Goal: Complete application form: Complete application form

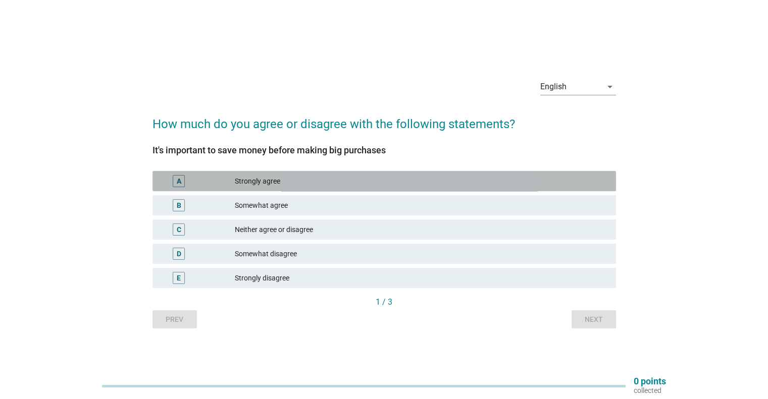
click at [332, 178] on div "Strongly agree" at bounding box center [421, 181] width 373 height 12
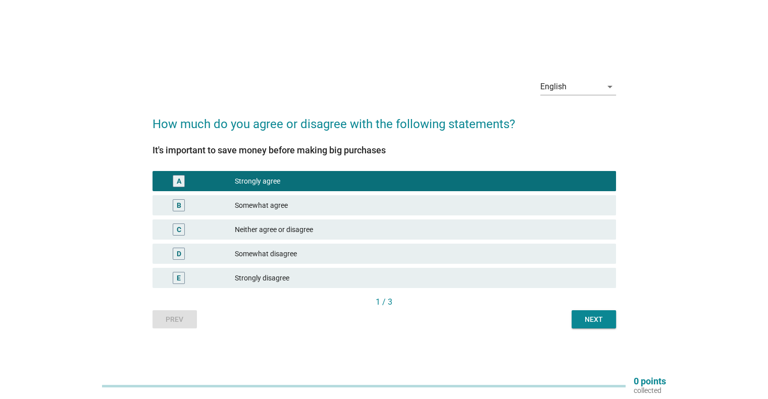
click at [604, 321] on div "Next" at bounding box center [594, 320] width 28 height 11
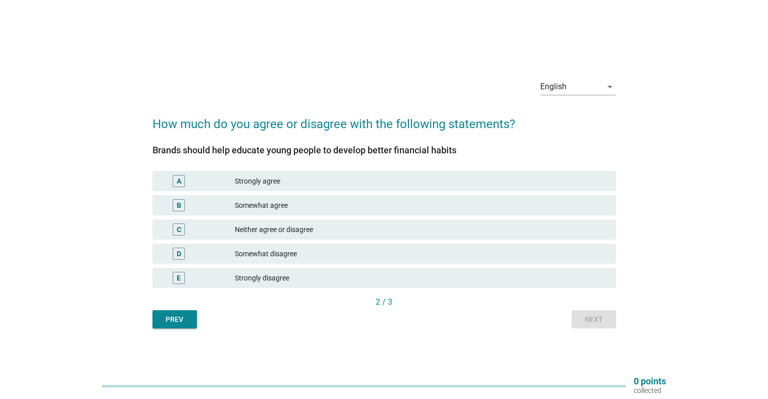
click at [323, 200] on div "Somewhat agree" at bounding box center [421, 205] width 373 height 12
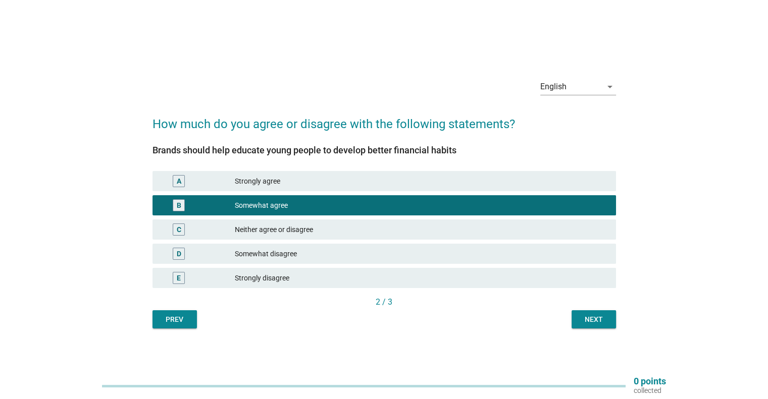
click at [607, 323] on div "Next" at bounding box center [594, 320] width 28 height 11
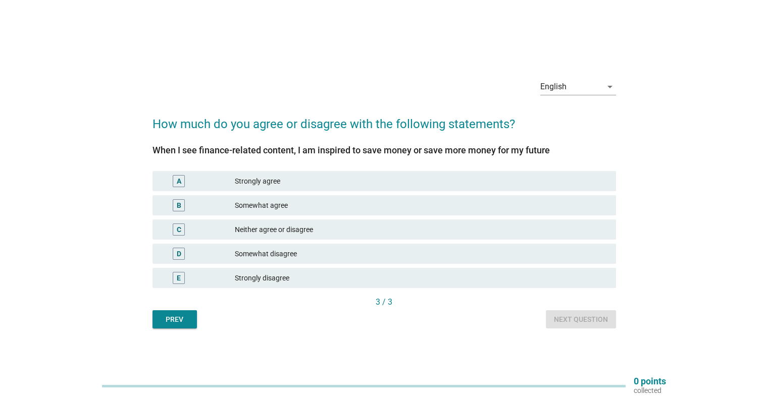
click at [338, 185] on div "Strongly agree" at bounding box center [421, 181] width 373 height 12
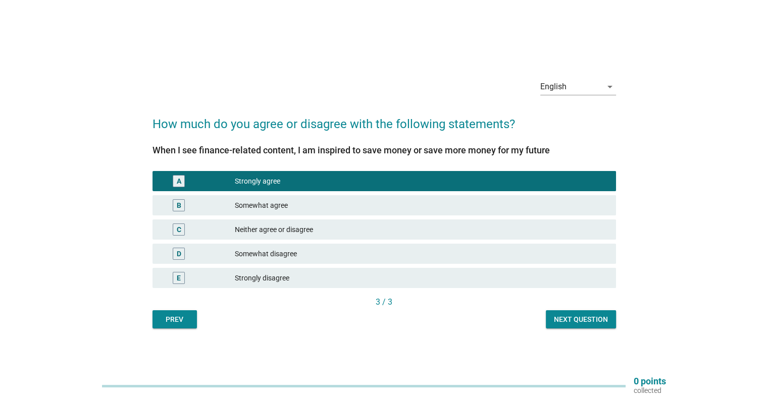
click at [575, 317] on div "Next question" at bounding box center [581, 320] width 54 height 11
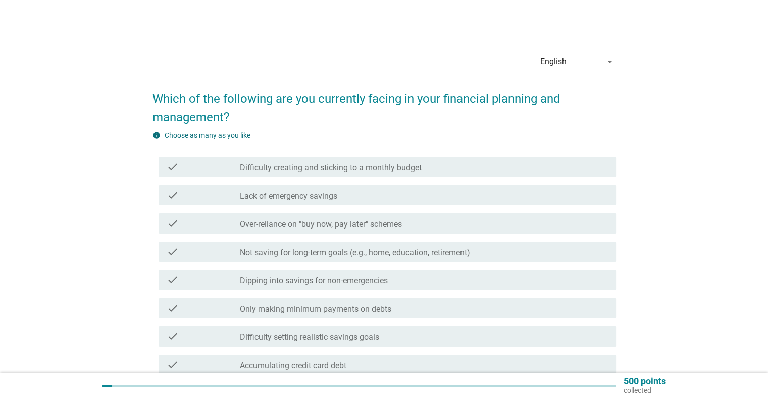
click at [360, 207] on div "check check_box_outline_blank Lack of emergency savings" at bounding box center [385, 195] width 464 height 28
click at [356, 241] on div "check check_box_outline_blank Not saving for long-term goals (e.g., home, educa…" at bounding box center [385, 252] width 464 height 28
click at [363, 300] on div "check check_box_outline_blank Only making minimum payments on debts" at bounding box center [388, 308] width 458 height 20
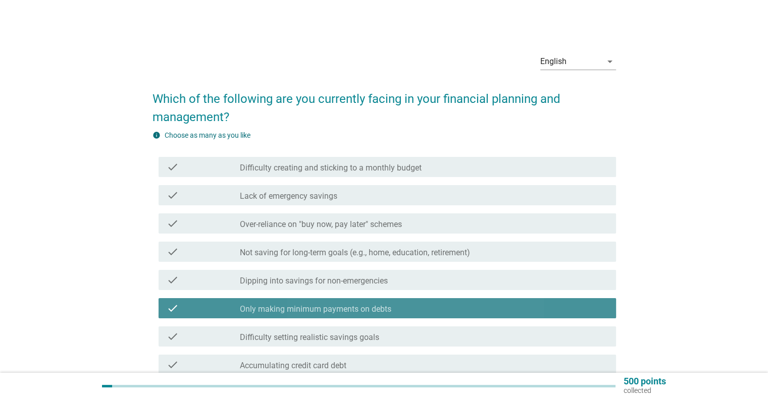
click at [362, 343] on div "check check_box_outline_blank Difficulty setting realistic savings goals" at bounding box center [388, 337] width 458 height 20
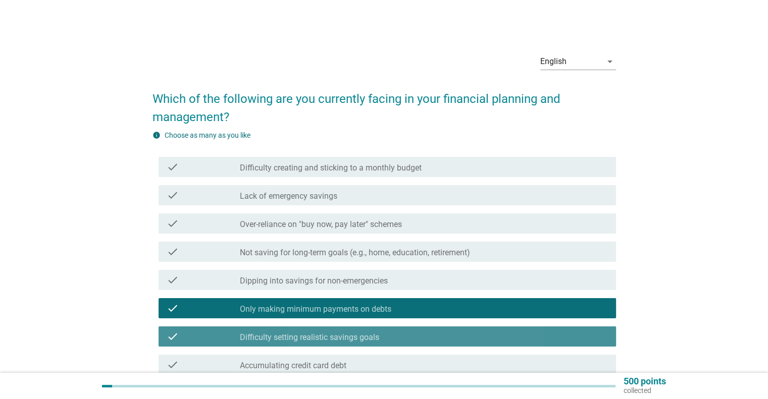
click at [362, 218] on div "check_box_outline_blank Over-reliance on "buy now, pay later" schemes" at bounding box center [424, 224] width 368 height 12
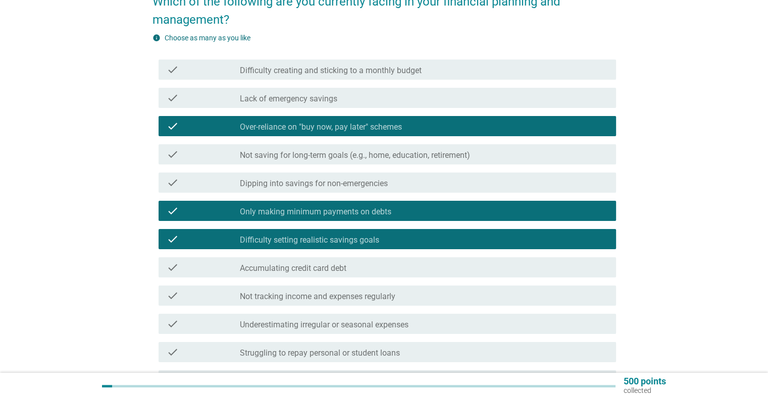
scroll to position [237, 0]
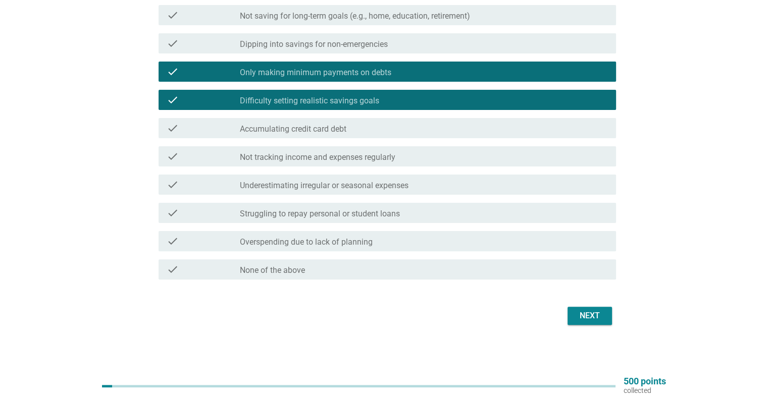
click at [579, 318] on div "Next" at bounding box center [590, 316] width 28 height 12
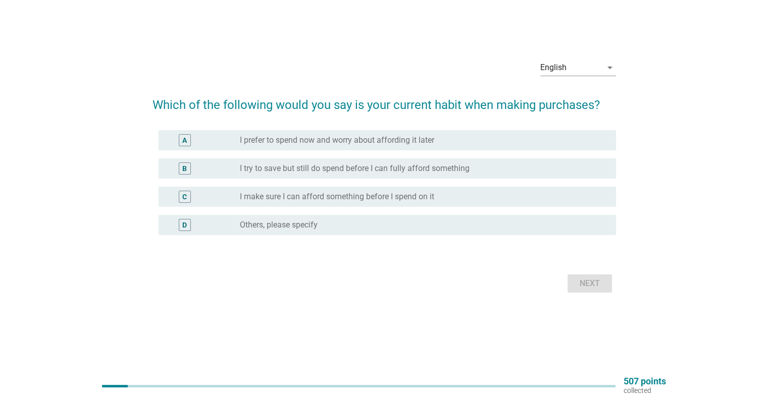
scroll to position [0, 0]
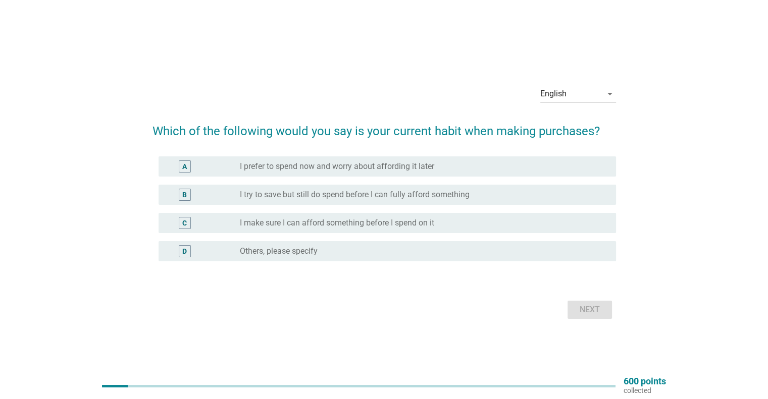
click at [358, 190] on label "I try to save but still do spend before I can fully afford something" at bounding box center [355, 195] width 230 height 10
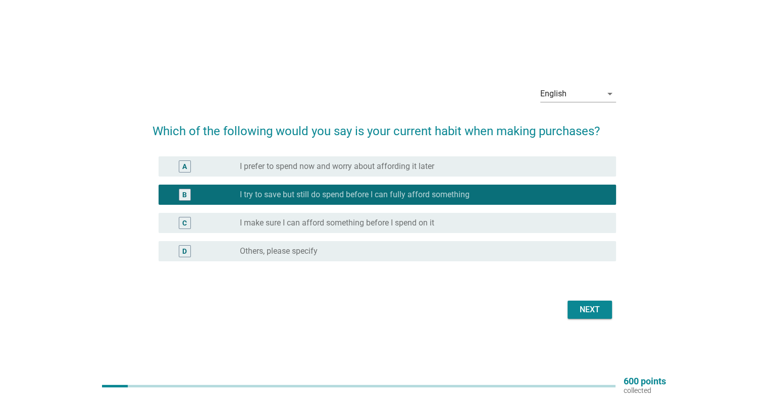
click at [616, 295] on div "English arrow_drop_down Which of the following would you say is your current ha…" at bounding box center [384, 200] width 480 height 261
click at [612, 311] on button "Next" at bounding box center [590, 310] width 44 height 18
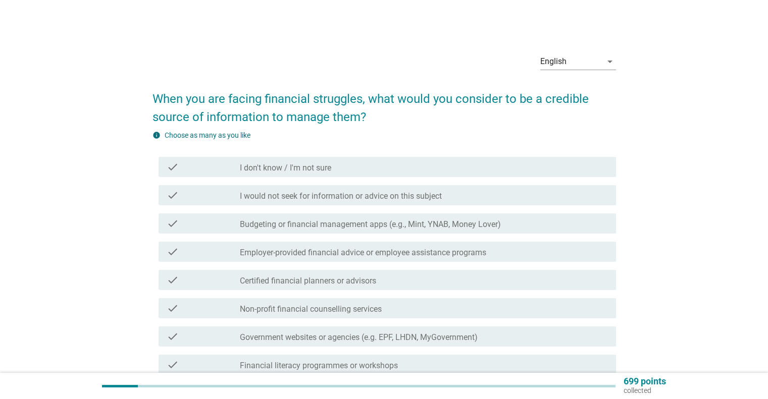
click at [380, 220] on label "Budgeting or financial management apps (e.g., Mint, YNAB, Money Lover)" at bounding box center [370, 225] width 261 height 10
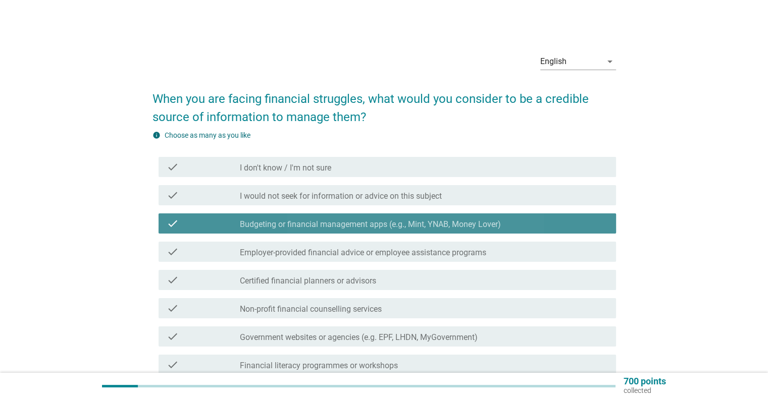
click at [383, 190] on div "check_box_outline_blank I would not seek for information or advice on this subj…" at bounding box center [424, 195] width 368 height 12
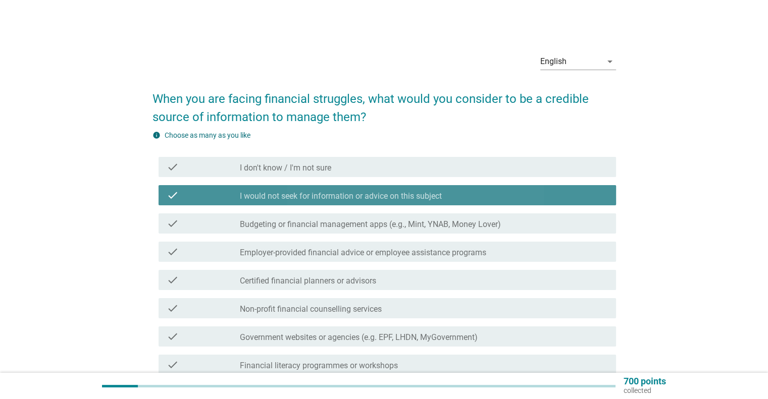
click at [379, 266] on div "check check_box_outline_blank Certified financial planners or advisors" at bounding box center [385, 280] width 464 height 28
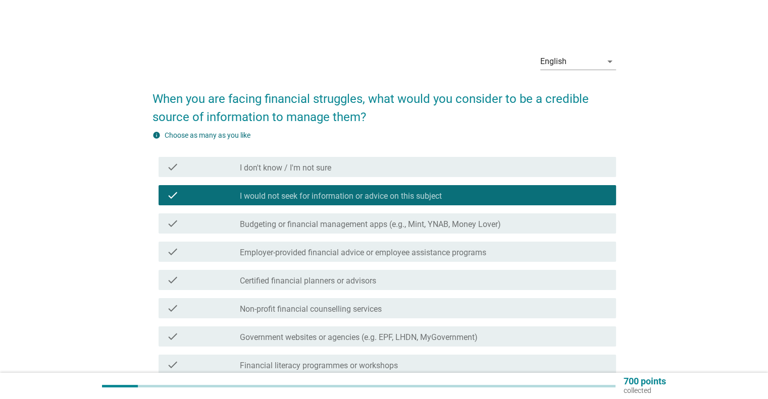
click at [390, 240] on div "check check_box_outline_blank Employer-provided financial advice or employee as…" at bounding box center [385, 252] width 464 height 28
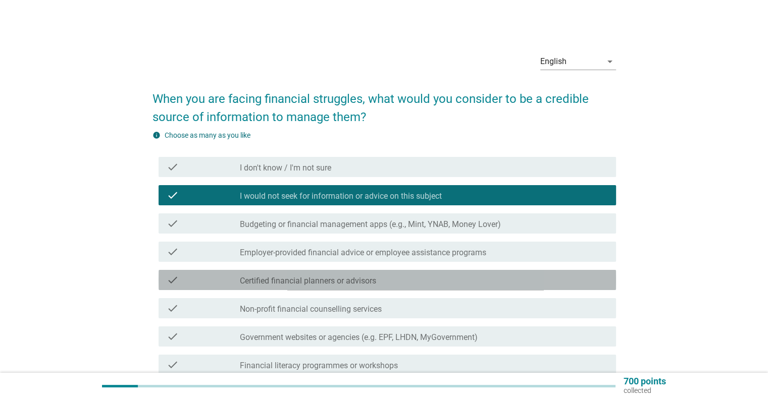
click at [388, 277] on div "check_box_outline_blank Certified financial planners or advisors" at bounding box center [424, 280] width 368 height 12
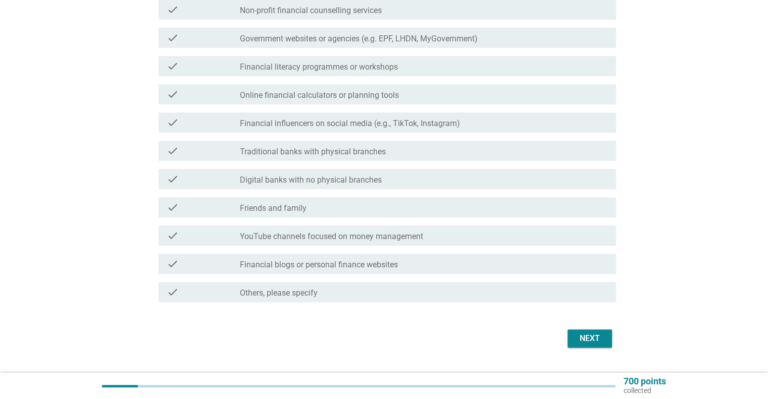
scroll to position [303, 0]
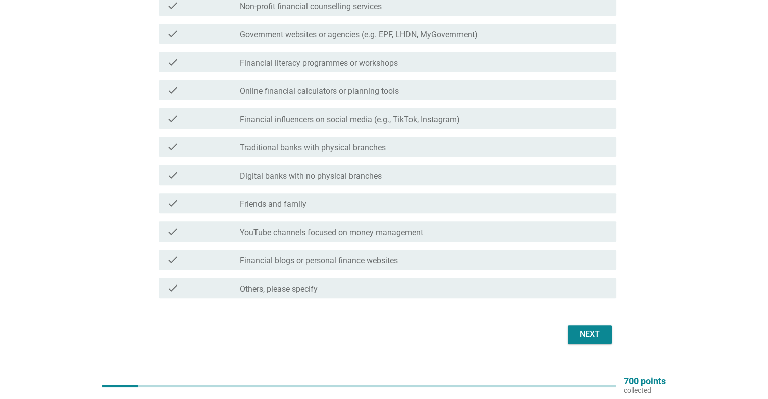
click at [588, 327] on button "Next" at bounding box center [590, 335] width 44 height 18
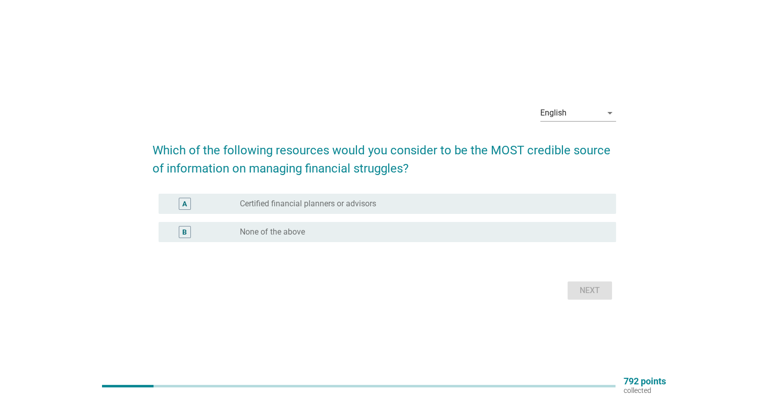
click at [293, 200] on label "Certified financial planners or advisors" at bounding box center [308, 204] width 136 height 10
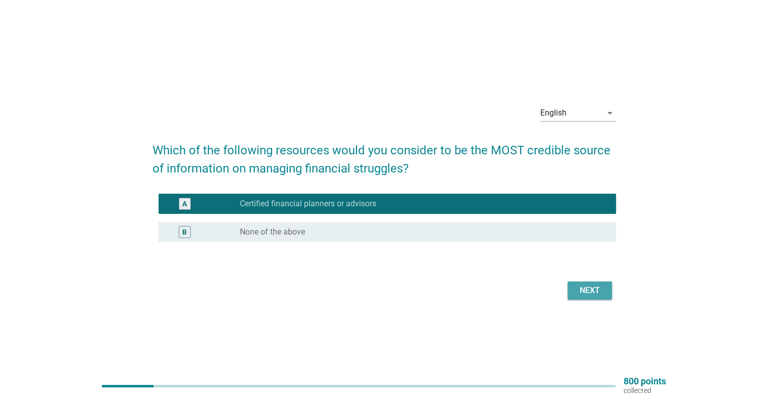
click at [583, 293] on div "Next" at bounding box center [590, 291] width 28 height 12
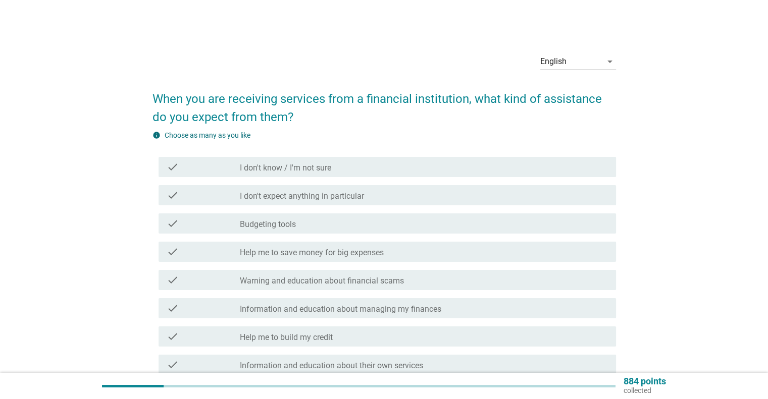
click at [354, 211] on div "check check_box_outline_blank Budgeting tools" at bounding box center [385, 224] width 464 height 28
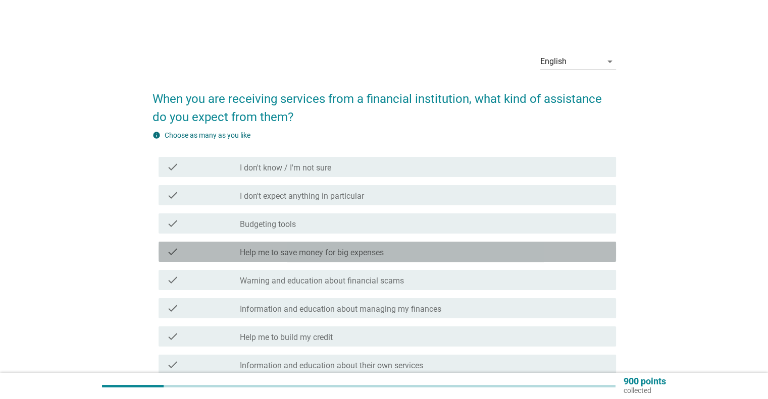
click at [345, 243] on div "check check_box_outline_blank Help me to save money for big expenses" at bounding box center [388, 252] width 458 height 20
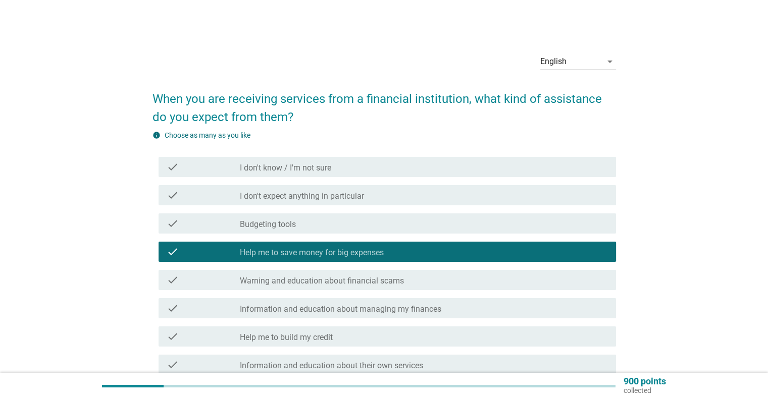
click at [356, 225] on div "check_box_outline_blank Budgeting tools" at bounding box center [424, 224] width 368 height 12
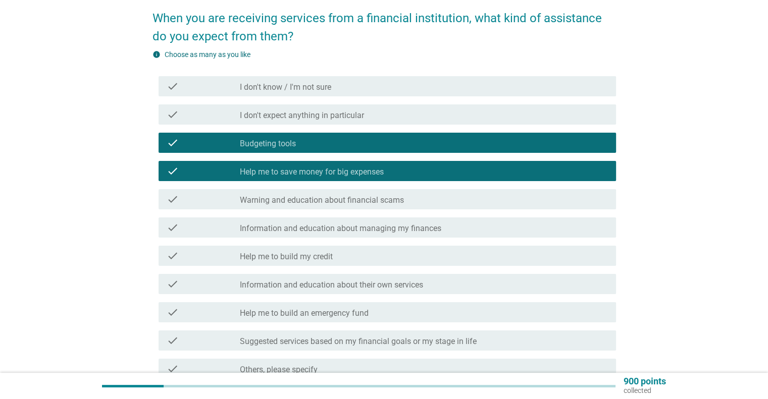
scroll to position [180, 0]
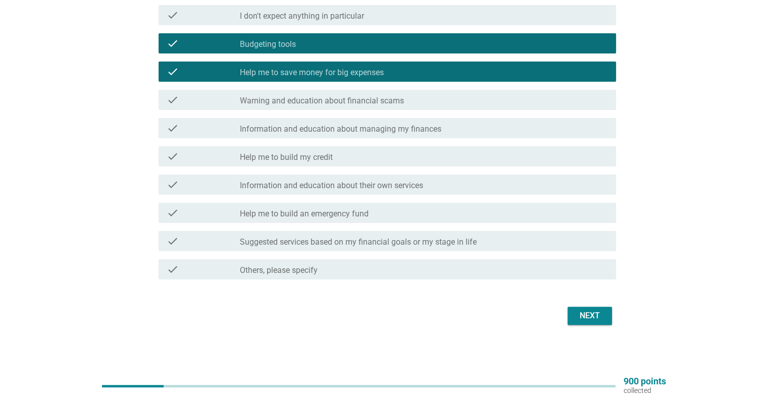
click at [432, 193] on div "check check_box_outline_blank Information and education about their own services" at bounding box center [388, 185] width 458 height 20
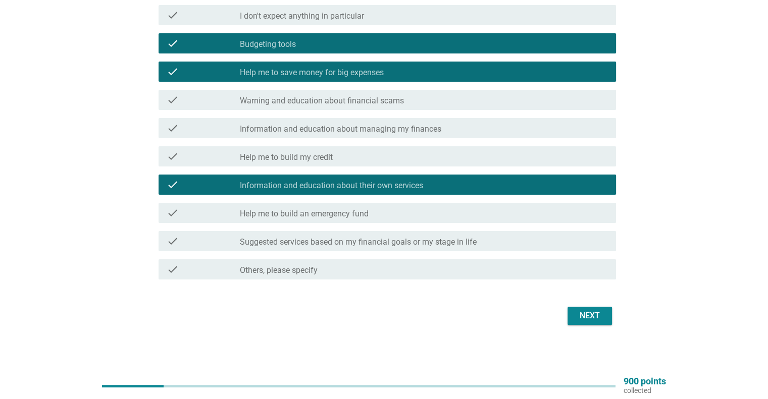
click at [597, 319] on div "Next" at bounding box center [590, 316] width 28 height 12
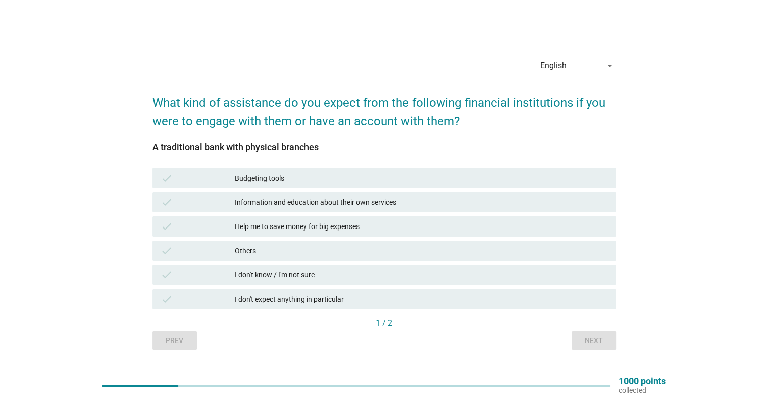
click at [372, 201] on div "Information and education about their own services" at bounding box center [421, 202] width 373 height 12
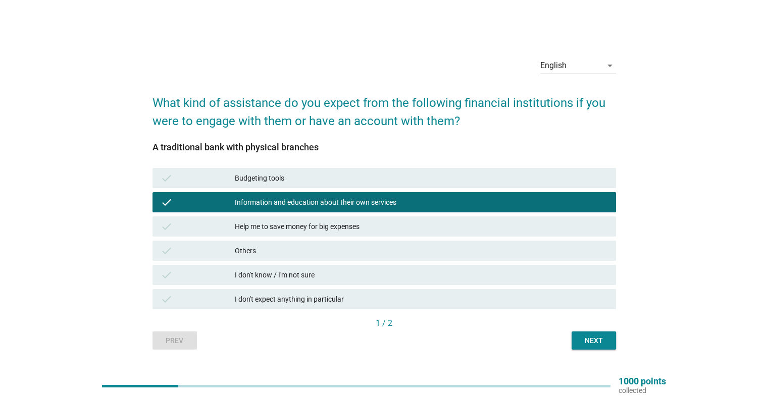
click at [590, 344] on div "Next" at bounding box center [594, 341] width 28 height 11
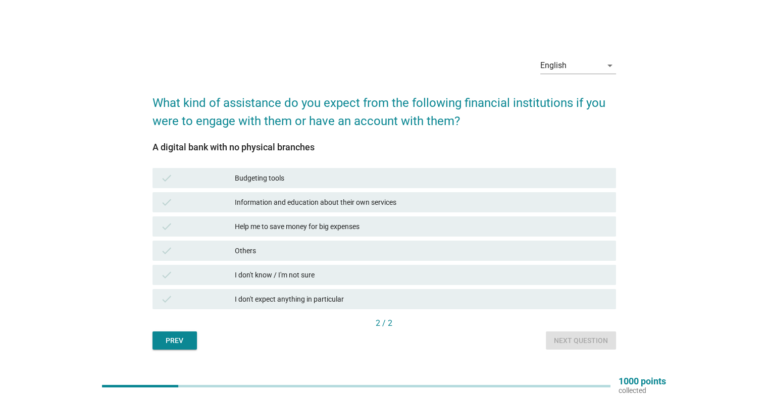
click at [401, 233] on div "check Help me to save money for big expenses" at bounding box center [385, 227] width 464 height 20
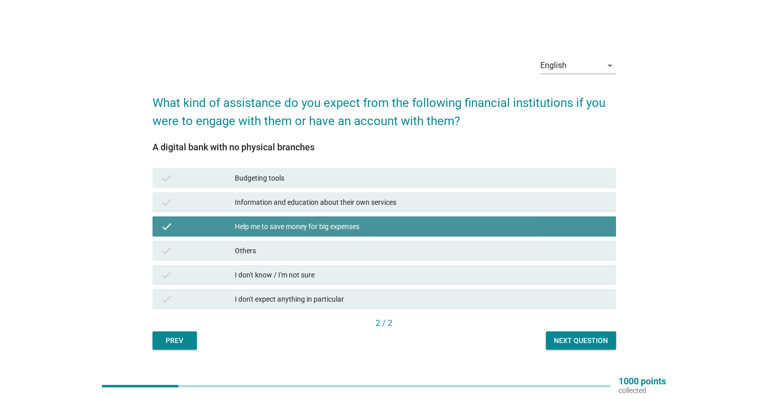
click at [406, 206] on div "Information and education about their own services" at bounding box center [421, 202] width 373 height 12
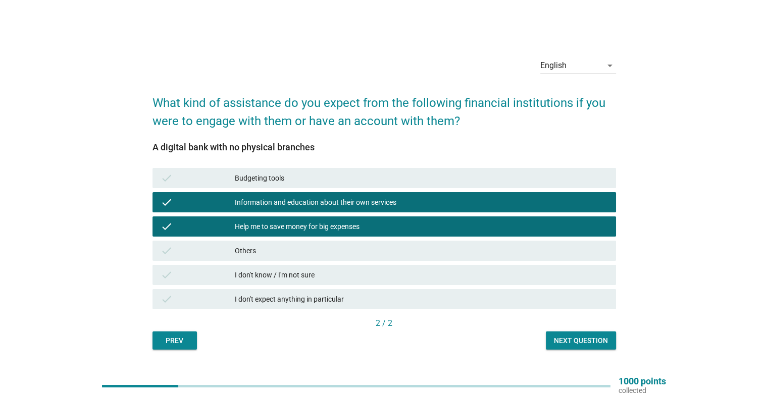
click at [577, 328] on div "2 / 2" at bounding box center [385, 324] width 464 height 12
click at [576, 345] on div "Next question" at bounding box center [581, 341] width 54 height 11
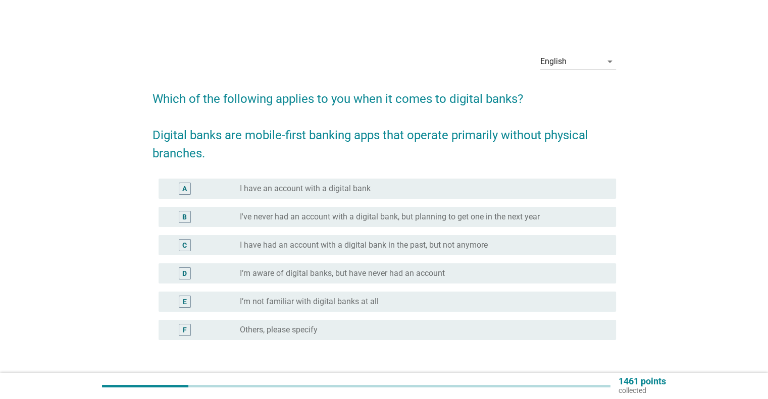
click at [334, 234] on div "C radio_button_unchecked I have had an account with a digital bank in the past,…" at bounding box center [385, 245] width 464 height 28
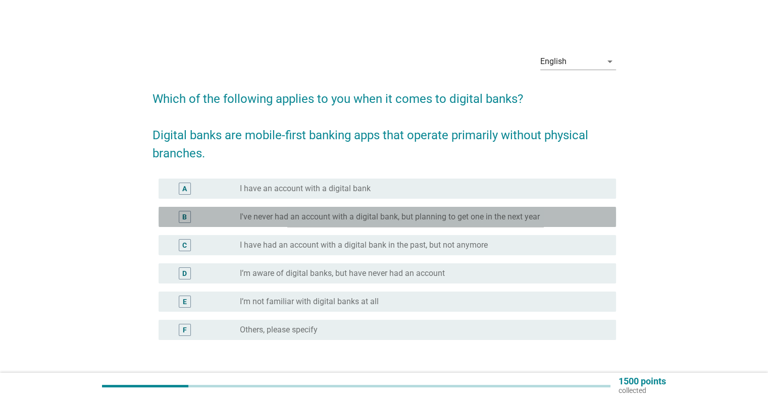
click at [347, 216] on label "I've never had an account with a digital bank, but planning to get one in the n…" at bounding box center [390, 217] width 300 height 10
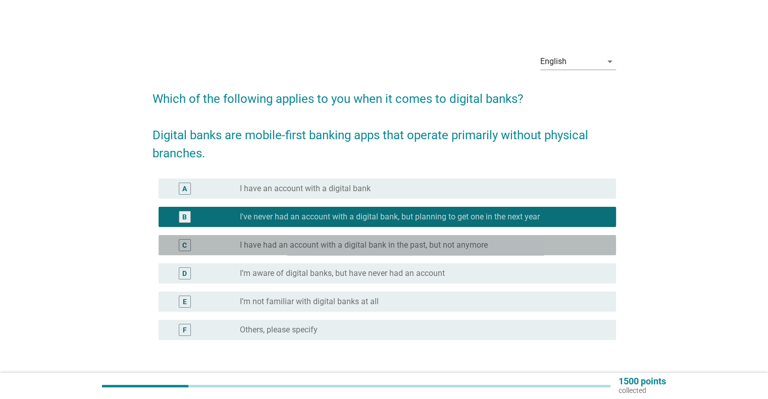
click at [357, 249] on label "I have had an account with a digital bank in the past, but not anymore" at bounding box center [364, 245] width 248 height 10
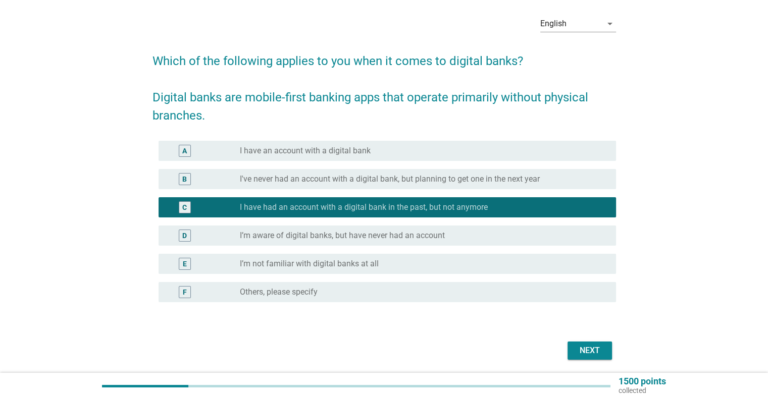
scroll to position [73, 0]
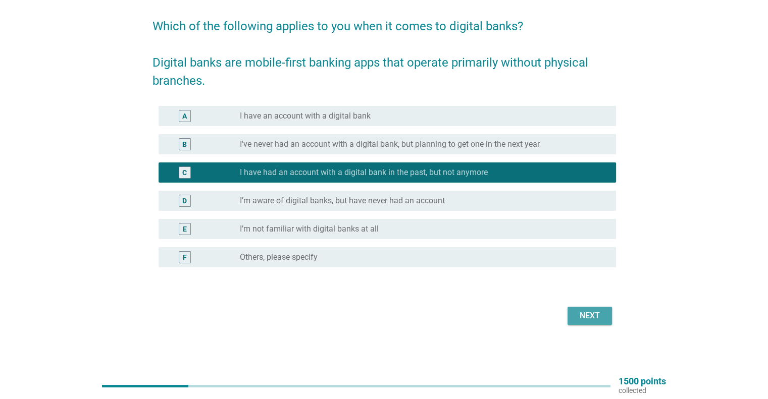
click at [583, 319] on div "Next" at bounding box center [590, 316] width 28 height 12
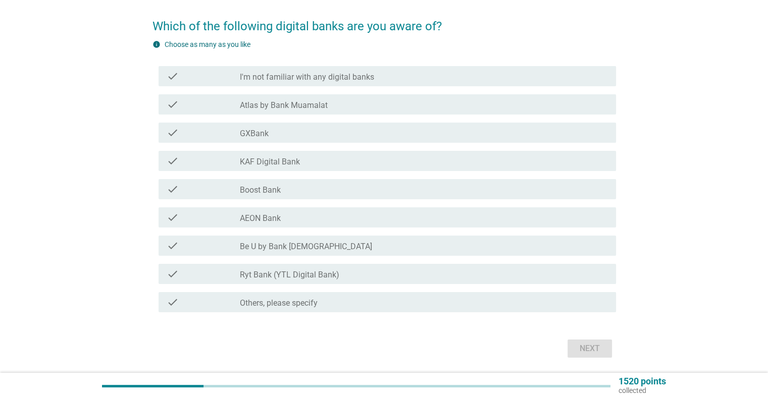
scroll to position [0, 0]
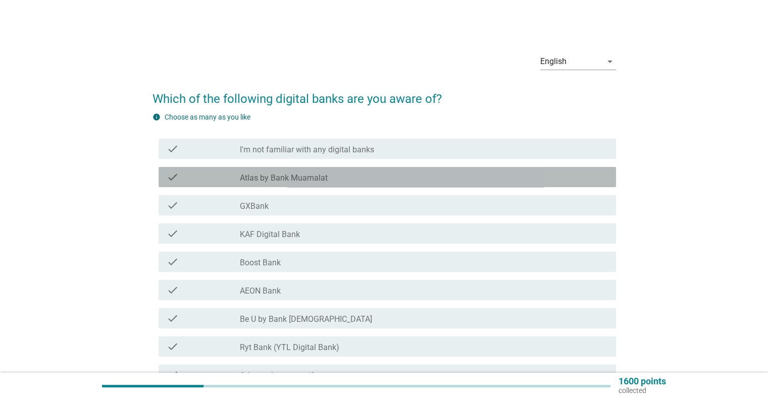
click at [384, 185] on div "check check_box_outline_blank Atlas by Bank Muamalat" at bounding box center [388, 177] width 458 height 20
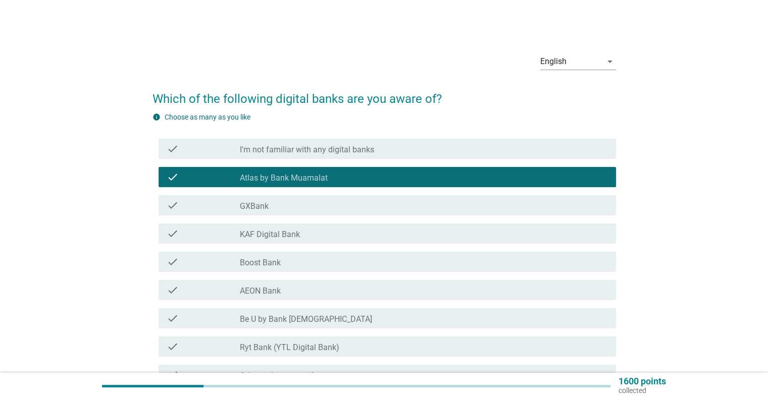
click at [380, 214] on div "check check_box_outline_blank GXBank" at bounding box center [388, 205] width 458 height 20
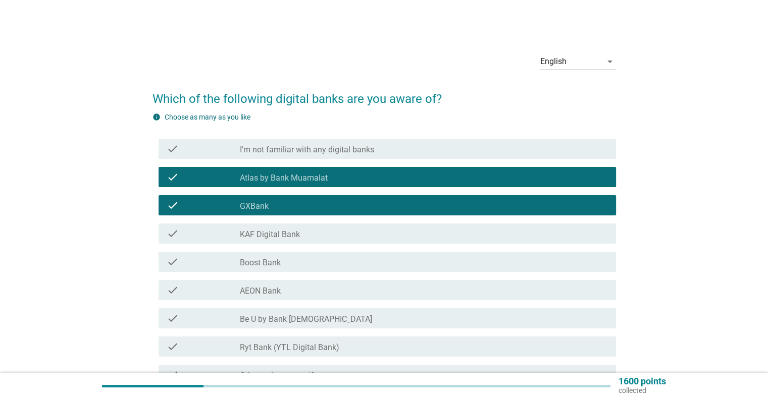
click at [382, 231] on div "check_box_outline_blank KAF Digital Bank" at bounding box center [424, 234] width 368 height 12
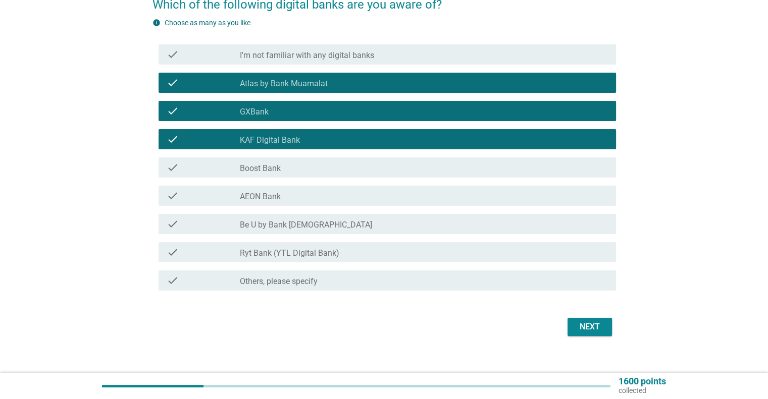
scroll to position [101, 0]
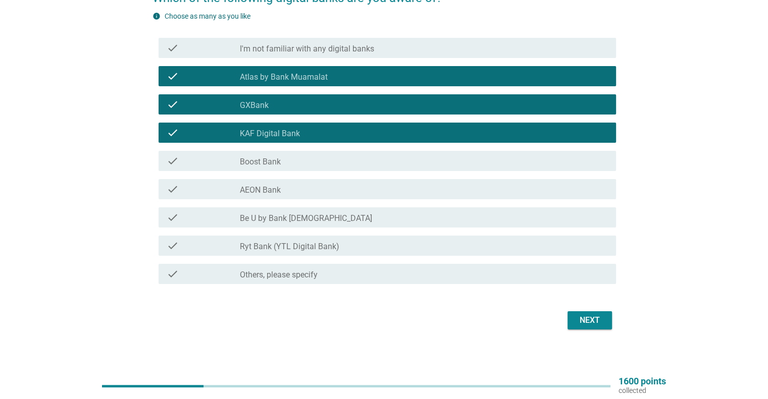
click at [593, 314] on button "Next" at bounding box center [590, 321] width 44 height 18
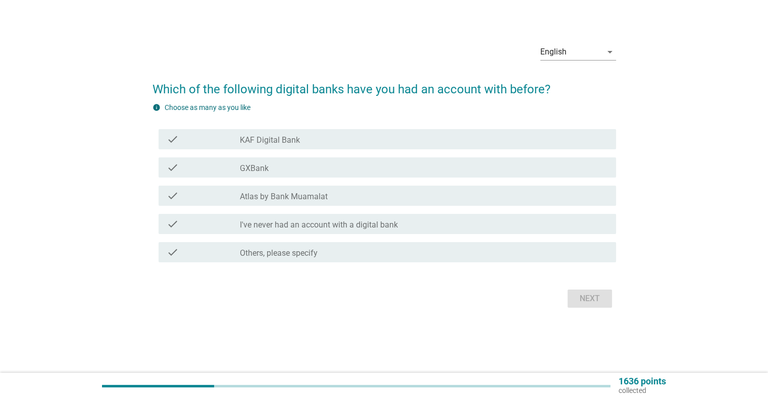
scroll to position [0, 0]
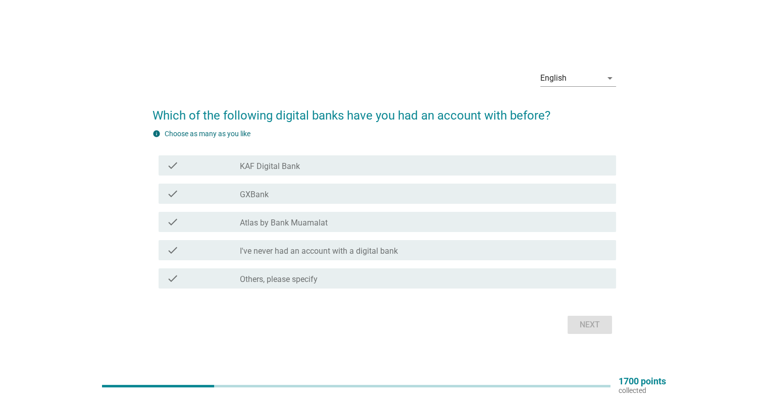
click at [293, 196] on div "check_box_outline_blank GXBank" at bounding box center [424, 194] width 368 height 12
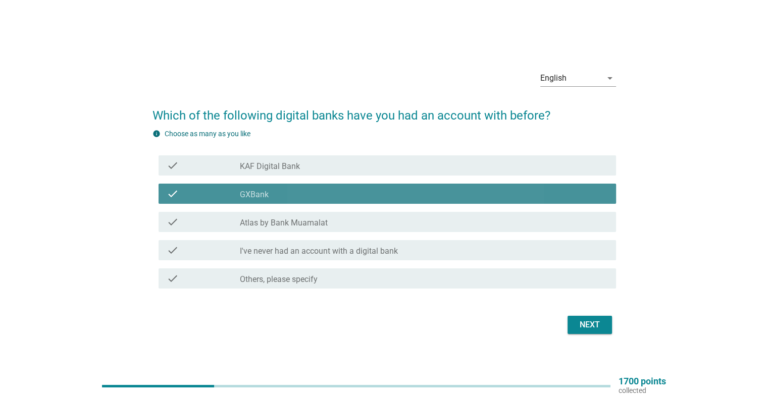
click at [305, 171] on div "check_box_outline_blank KAF Digital Bank" at bounding box center [424, 166] width 368 height 12
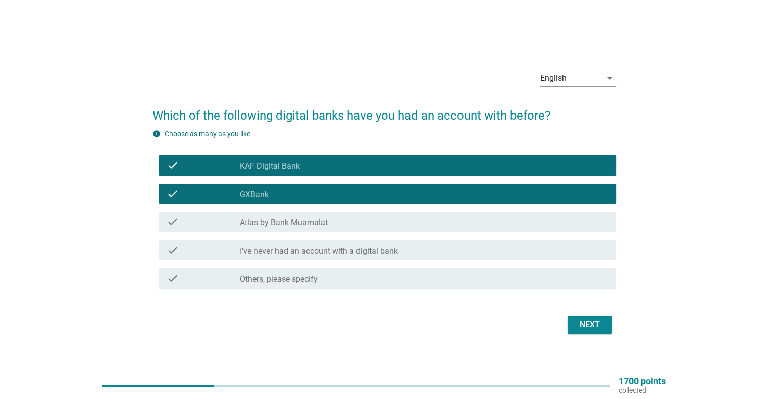
click at [586, 323] on div "Next" at bounding box center [590, 325] width 28 height 12
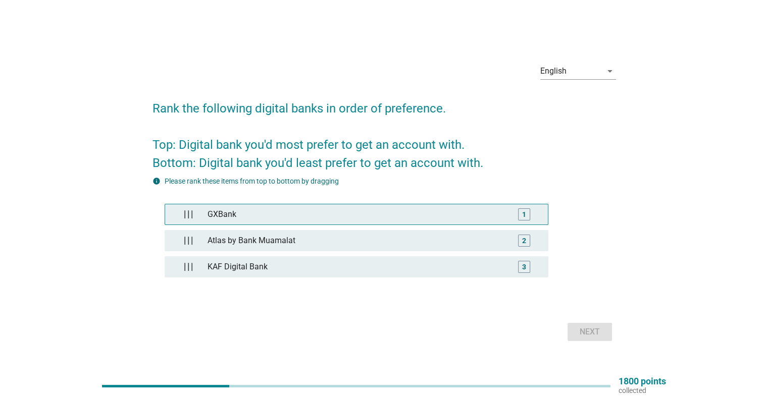
click at [378, 219] on div "GXBank" at bounding box center [357, 215] width 306 height 20
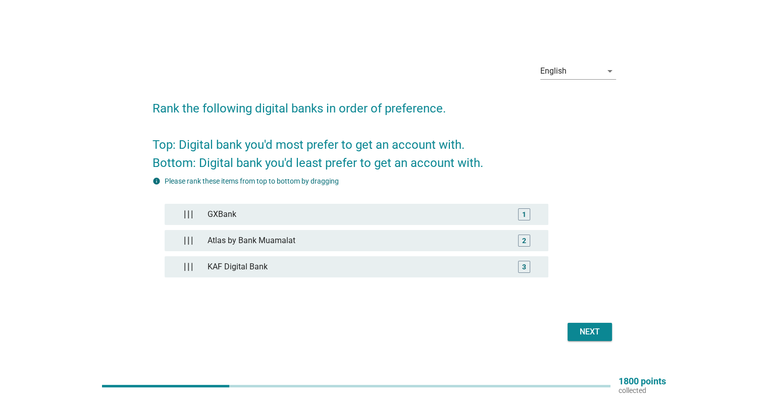
click at [594, 341] on div "Next" at bounding box center [385, 332] width 464 height 24
click at [592, 335] on div "Next" at bounding box center [590, 332] width 28 height 12
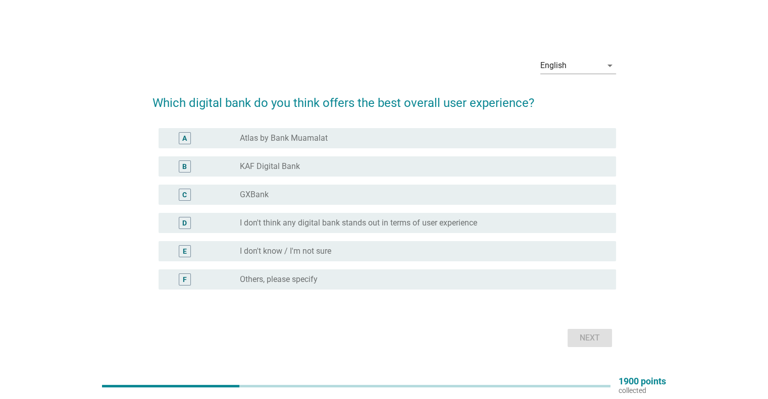
click at [516, 225] on div "radio_button_unchecked I don't think any digital bank stands out in terms of us…" at bounding box center [420, 223] width 360 height 10
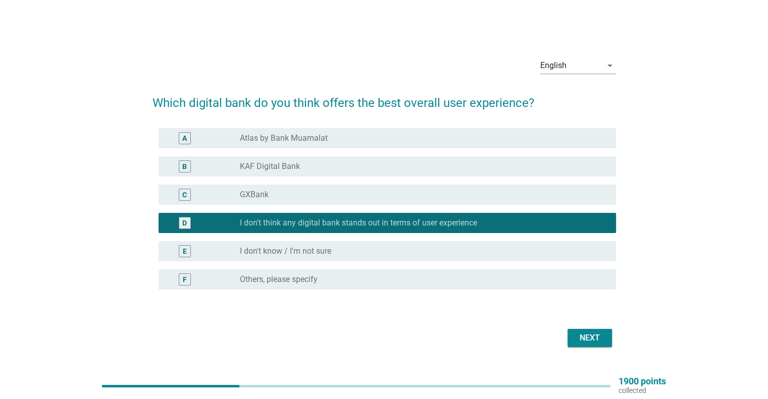
click at [600, 341] on div "Next" at bounding box center [590, 338] width 28 height 12
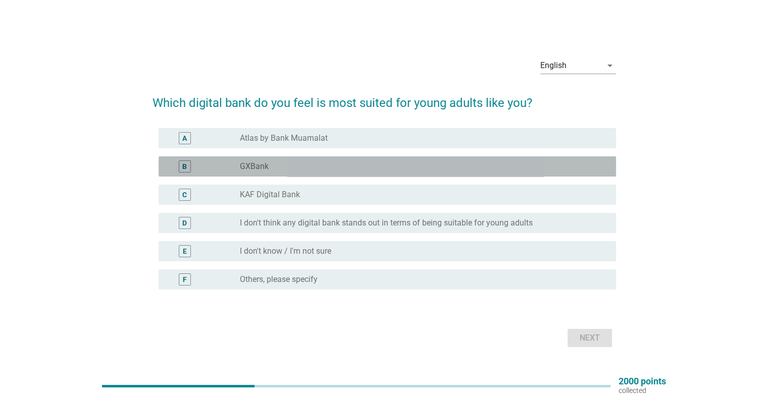
click at [470, 174] on div "B radio_button_unchecked GXBank" at bounding box center [388, 167] width 458 height 20
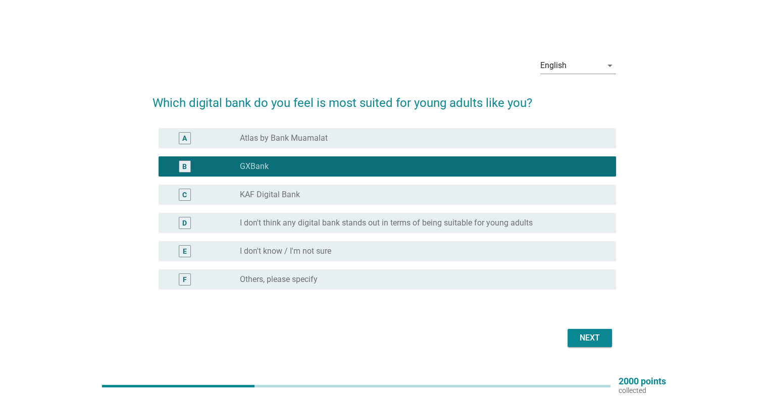
click at [477, 198] on div "radio_button_unchecked KAF Digital Bank" at bounding box center [420, 195] width 360 height 10
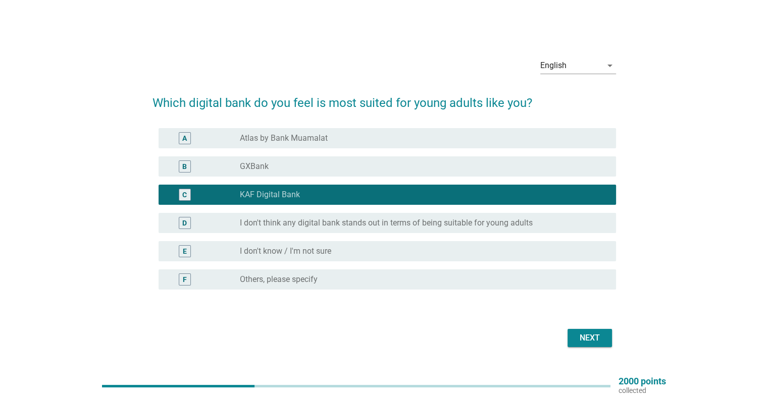
click at [583, 329] on div "Next" at bounding box center [385, 338] width 464 height 24
click at [569, 335] on button "Next" at bounding box center [590, 338] width 44 height 18
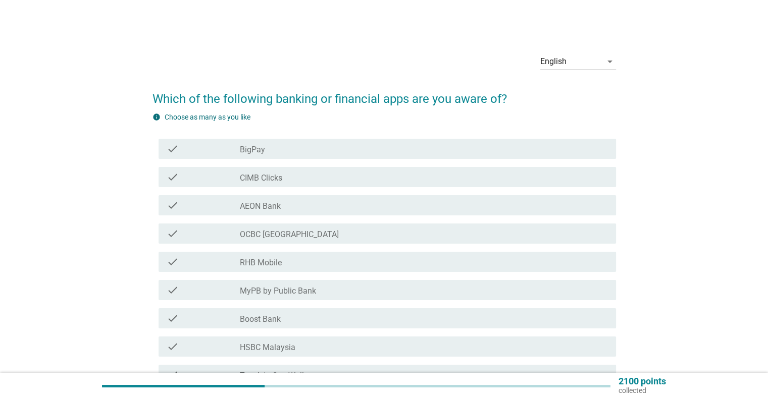
click at [408, 209] on div "check_box_outline_blank AEON Bank" at bounding box center [424, 205] width 368 height 12
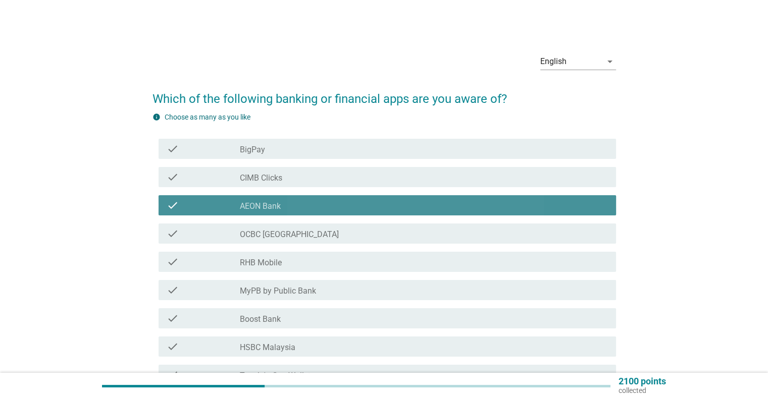
click at [397, 208] on div "check_box_outline_blank AEON Bank" at bounding box center [424, 205] width 368 height 12
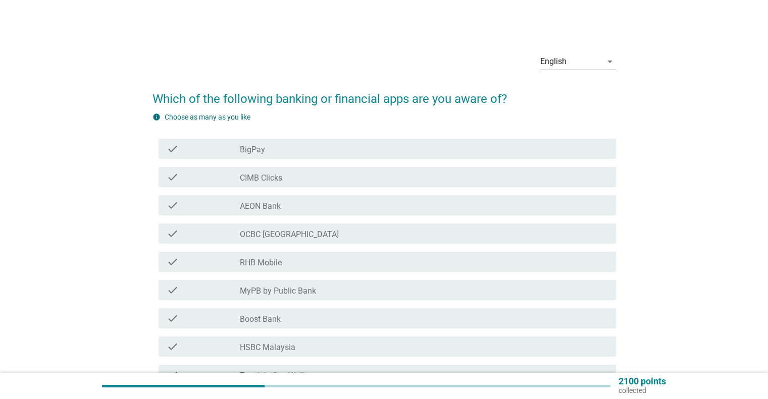
click at [378, 206] on div "check_box_outline_blank AEON Bank" at bounding box center [424, 205] width 368 height 12
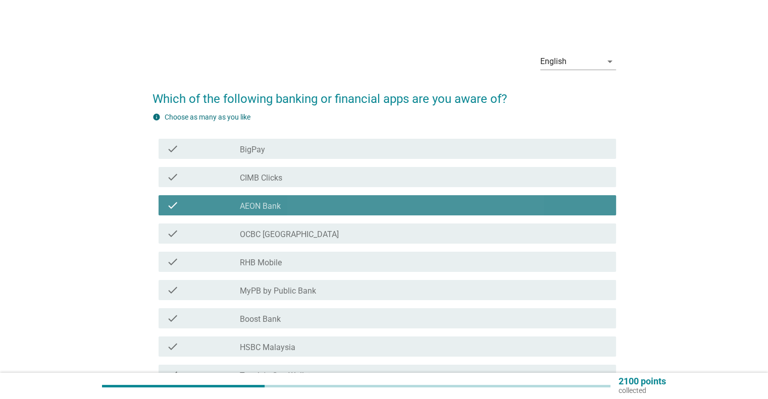
click at [379, 232] on div "check_box_outline_blank OCBC [GEOGRAPHIC_DATA]" at bounding box center [424, 234] width 368 height 12
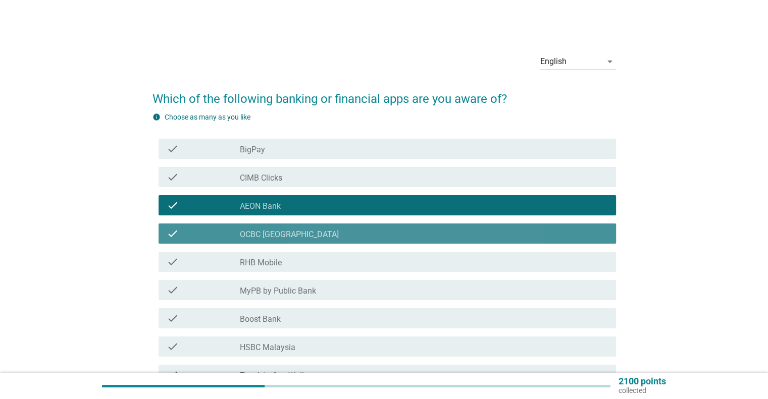
click at [382, 263] on div "check_box_outline_blank RHB Mobile" at bounding box center [424, 262] width 368 height 12
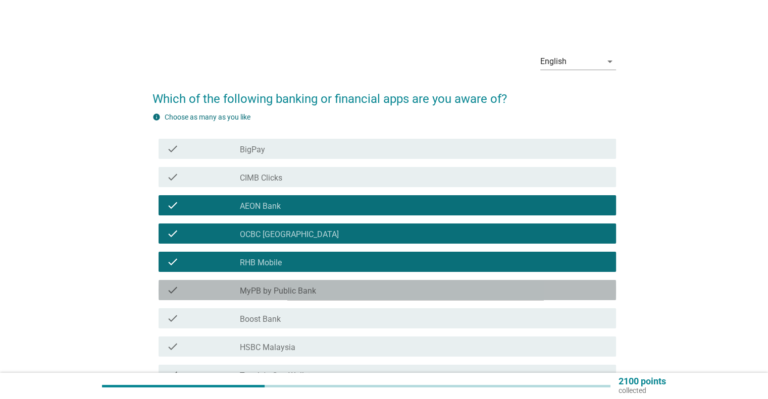
click at [388, 286] on div "check_box_outline_blank MyPB by Public Bank" at bounding box center [424, 290] width 368 height 12
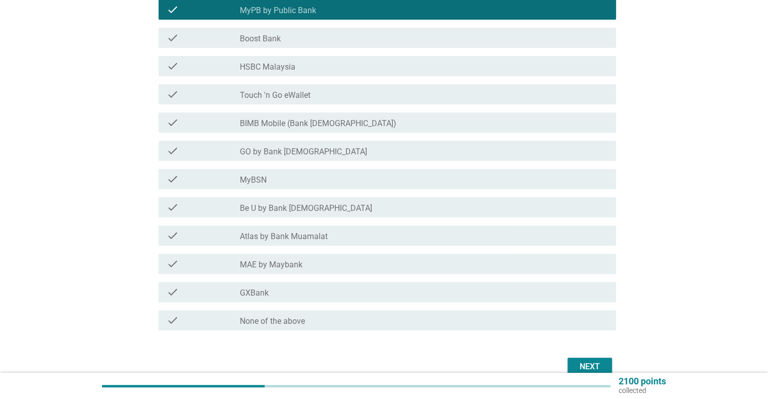
scroll to position [332, 0]
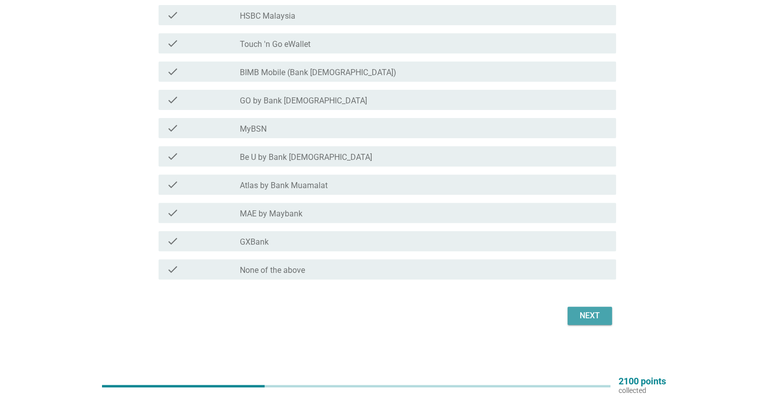
click at [570, 311] on button "Next" at bounding box center [590, 316] width 44 height 18
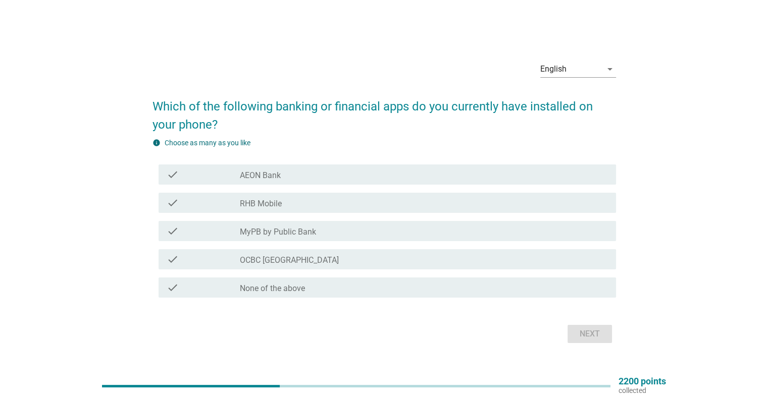
click at [517, 238] on div "check check_box_outline_blank MyPB by Public Bank" at bounding box center [388, 231] width 458 height 20
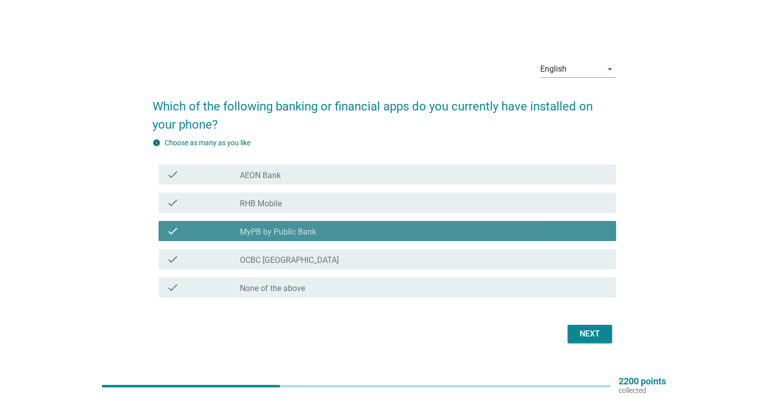
click at [518, 267] on div "check check_box_outline_blank OCBC [GEOGRAPHIC_DATA]" at bounding box center [388, 259] width 458 height 20
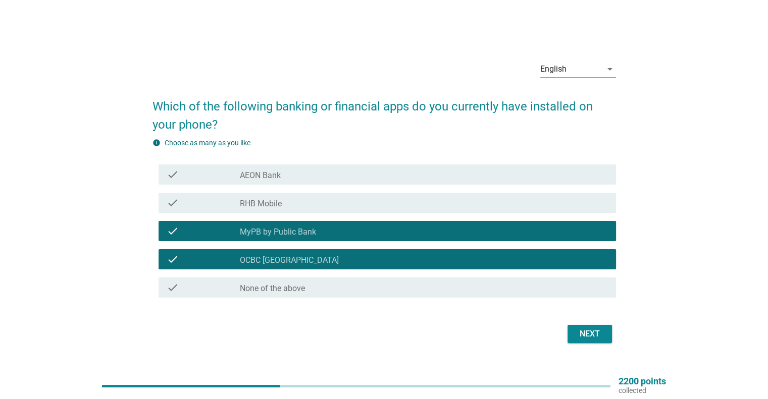
click at [568, 330] on button "Next" at bounding box center [590, 334] width 44 height 18
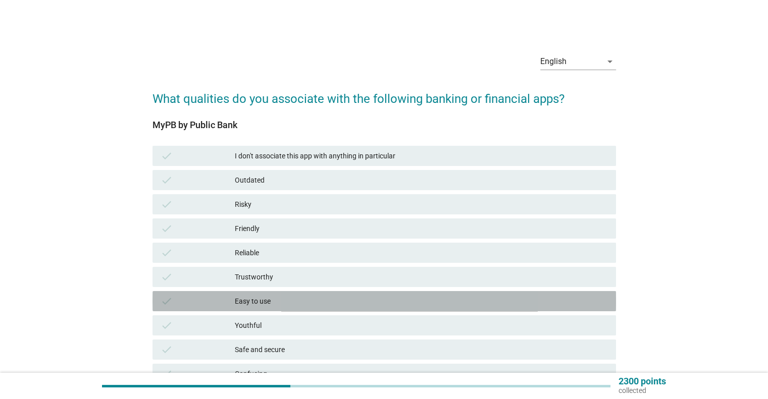
click at [503, 303] on div "Easy to use" at bounding box center [421, 301] width 373 height 12
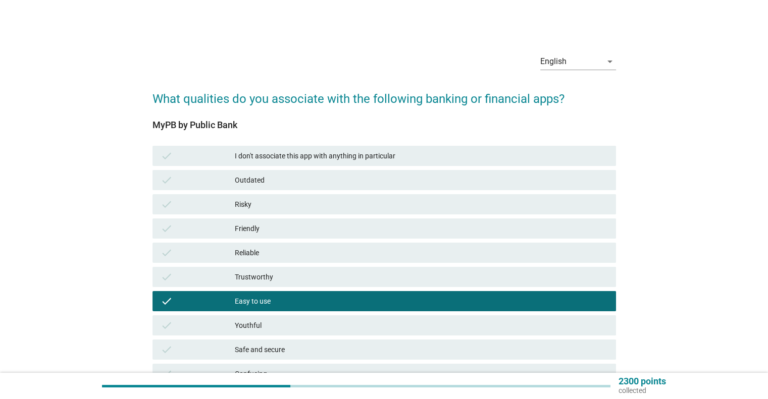
drag, startPoint x: 489, startPoint y: 260, endPoint x: 468, endPoint y: 224, distance: 41.8
click at [489, 260] on div "check Reliable" at bounding box center [385, 253] width 464 height 20
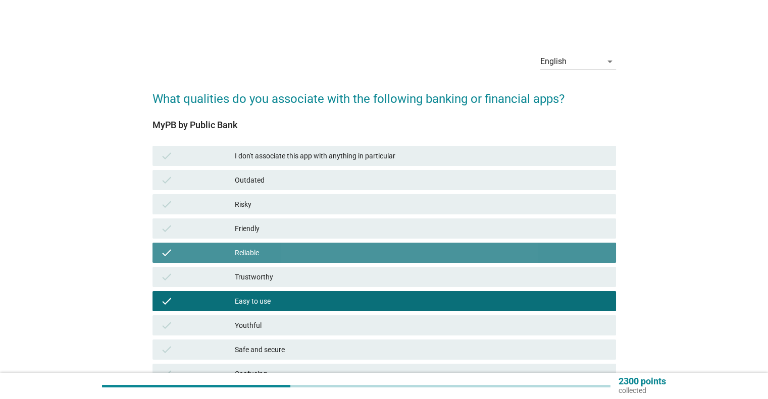
click at [459, 202] on div "Risky" at bounding box center [421, 204] width 373 height 12
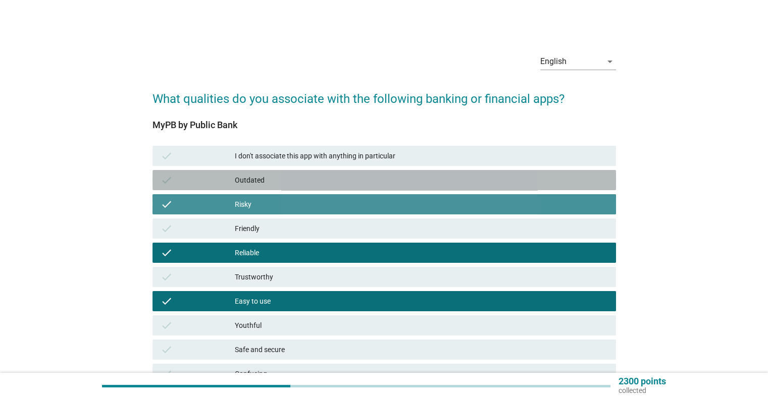
drag, startPoint x: 451, startPoint y: 178, endPoint x: 456, endPoint y: 197, distance: 20.3
click at [451, 177] on div "Outdated" at bounding box center [421, 180] width 373 height 12
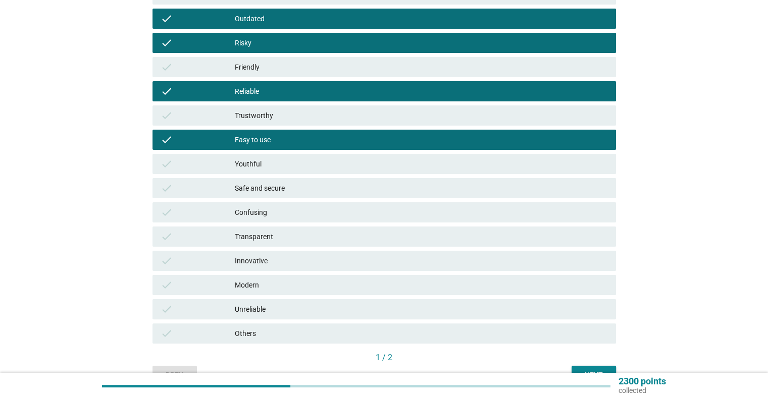
scroll to position [202, 0]
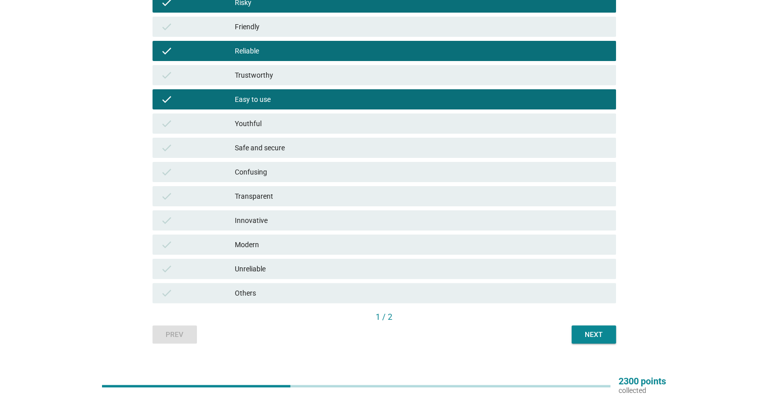
click at [599, 331] on div "Next" at bounding box center [594, 335] width 28 height 11
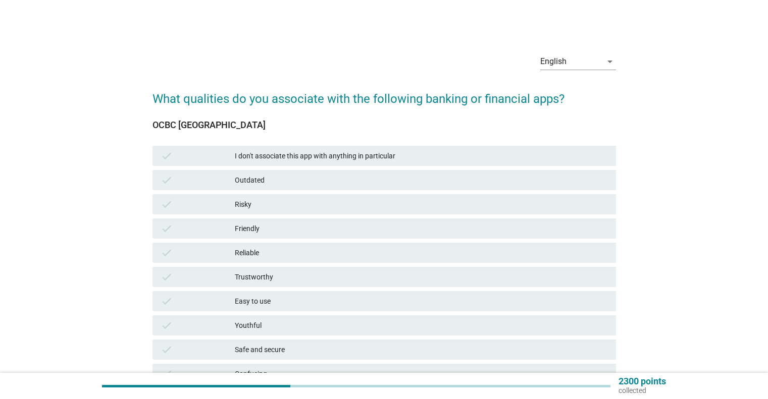
click at [434, 265] on div "check Trustworthy" at bounding box center [384, 277] width 468 height 24
click at [420, 308] on div "check Easy to use" at bounding box center [385, 301] width 464 height 20
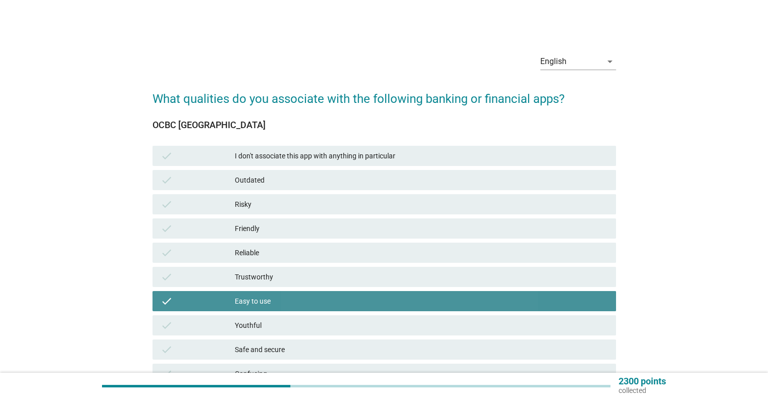
click at [424, 337] on div "check Youthful" at bounding box center [384, 326] width 468 height 24
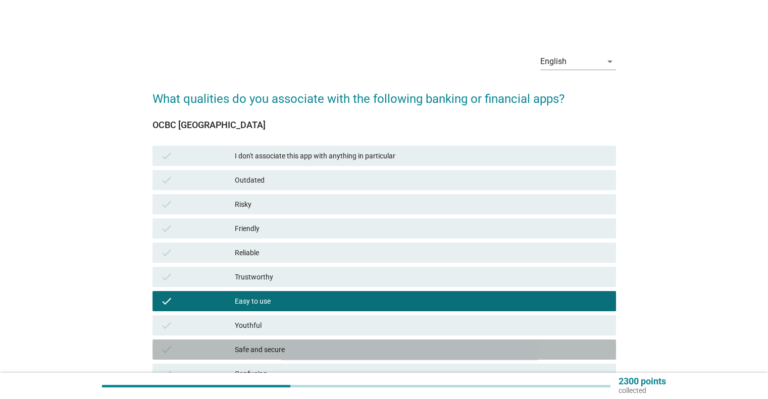
click at [419, 350] on div "Safe and secure" at bounding box center [421, 350] width 373 height 12
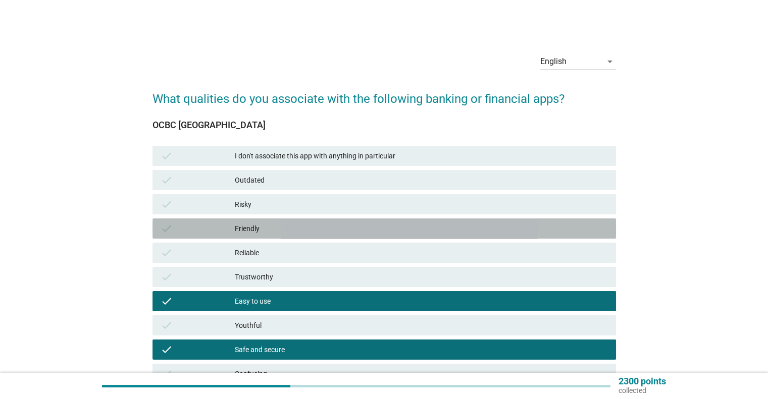
click at [421, 236] on div "check Friendly" at bounding box center [385, 229] width 464 height 20
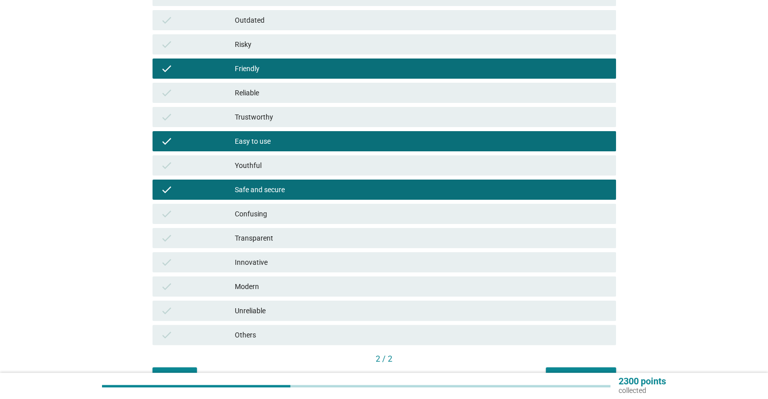
scroll to position [202, 0]
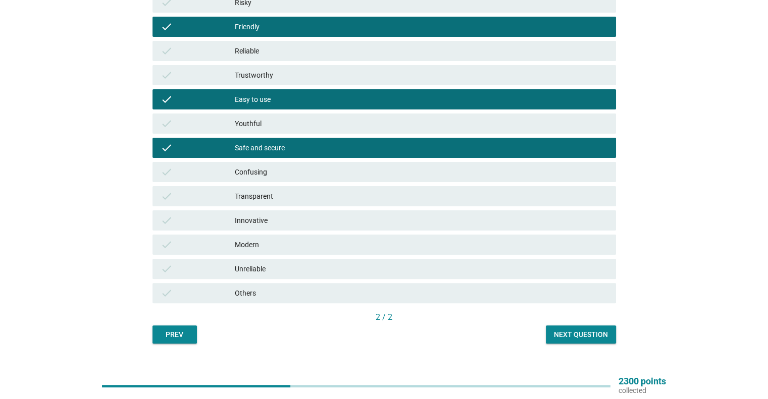
click at [602, 347] on div "English arrow_drop_down What qualities do you associate with the following bank…" at bounding box center [384, 93] width 480 height 517
click at [590, 331] on div "Next question" at bounding box center [581, 335] width 54 height 11
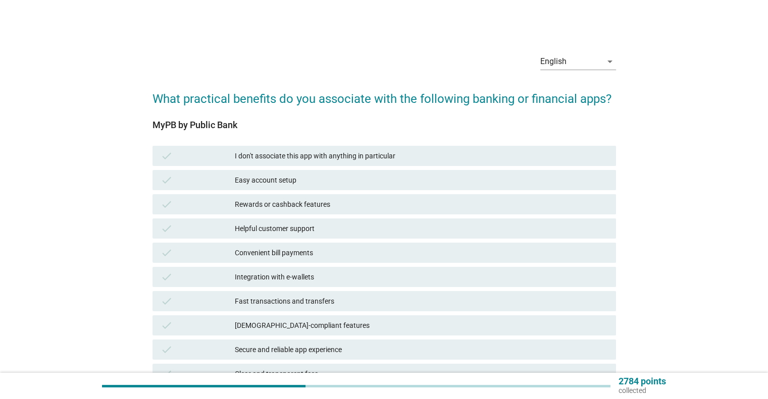
click at [384, 248] on div "Convenient bill payments" at bounding box center [421, 253] width 373 height 12
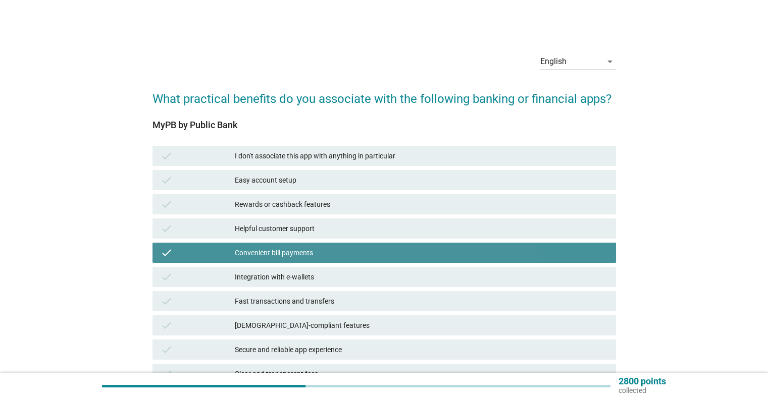
click at [378, 287] on div "check Integration with e-wallets" at bounding box center [384, 277] width 468 height 24
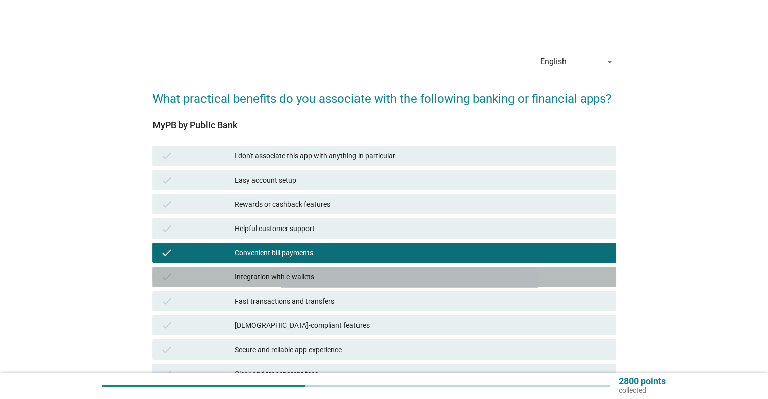
click at [385, 326] on div "[DEMOGRAPHIC_DATA]-compliant features" at bounding box center [421, 326] width 373 height 12
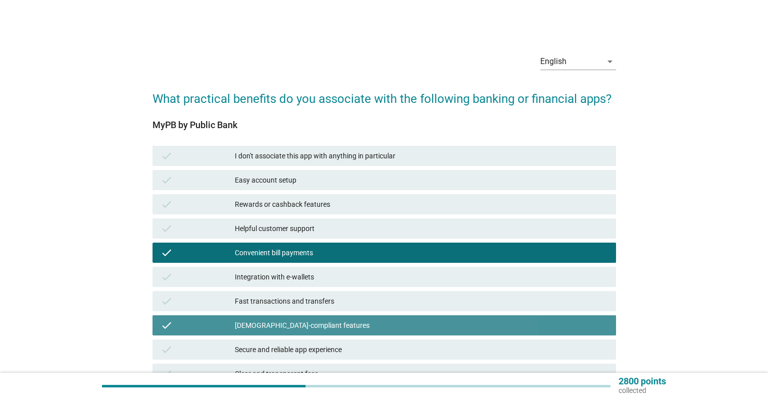
click at [380, 200] on div "Rewards or cashback features" at bounding box center [421, 204] width 373 height 12
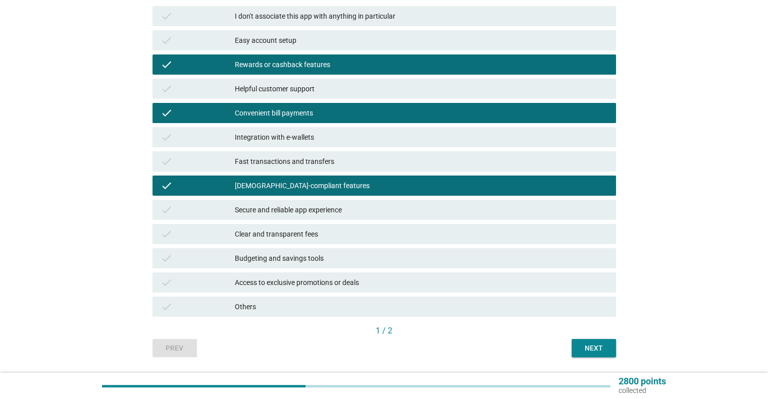
scroll to position [170, 0]
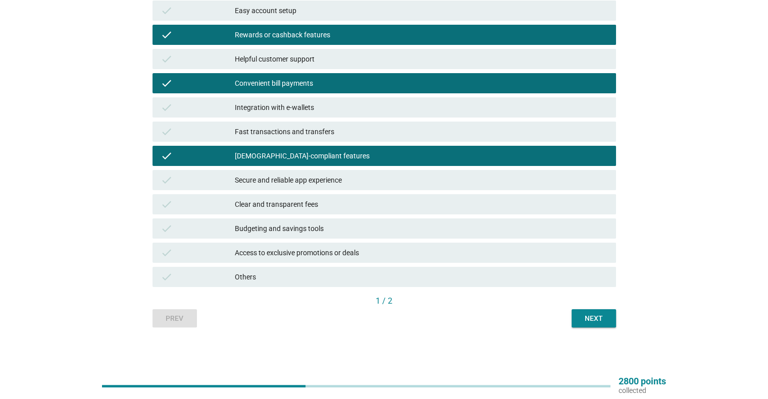
click at [584, 313] on button "Next" at bounding box center [594, 319] width 44 height 18
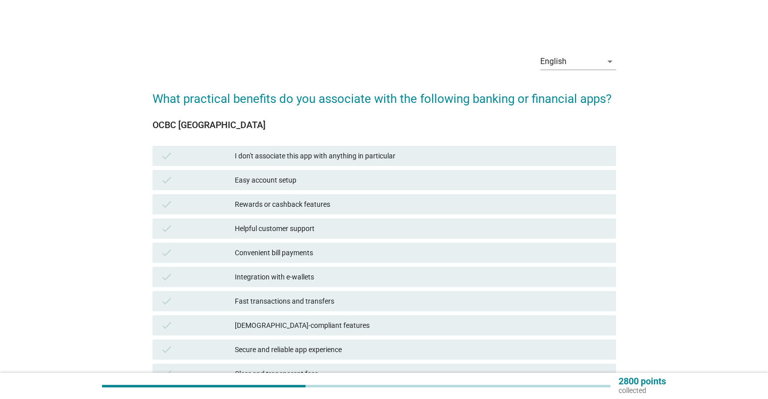
click at [423, 274] on div "Integration with e-wallets" at bounding box center [421, 277] width 373 height 12
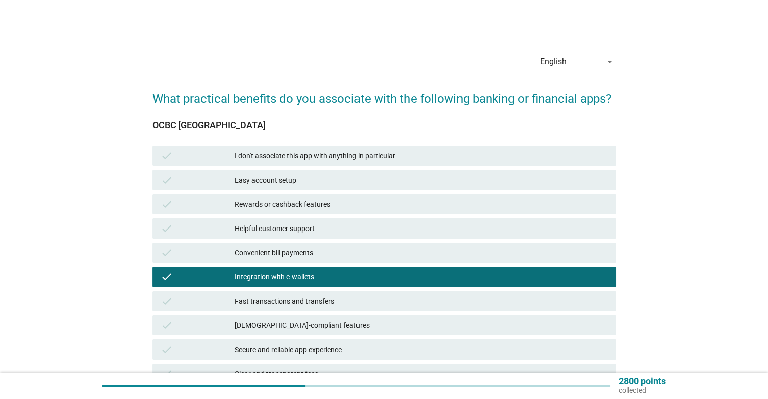
click at [421, 240] on div "check Helpful customer support" at bounding box center [384, 229] width 468 height 24
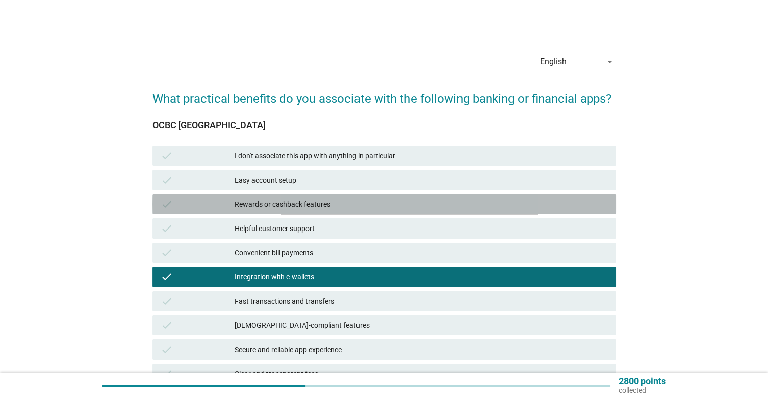
click at [422, 194] on div "check Rewards or cashback features" at bounding box center [385, 204] width 464 height 20
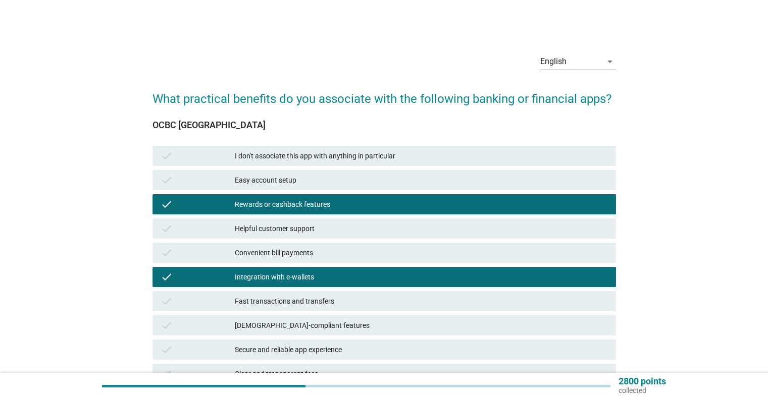
click at [416, 243] on div "check Convenient bill payments" at bounding box center [385, 253] width 464 height 20
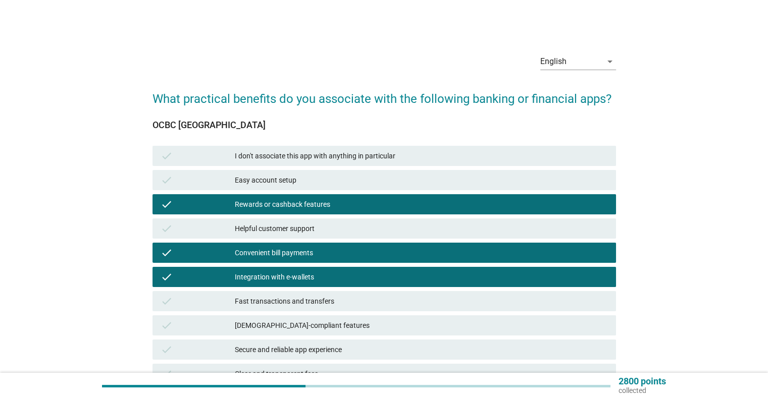
scroll to position [170, 0]
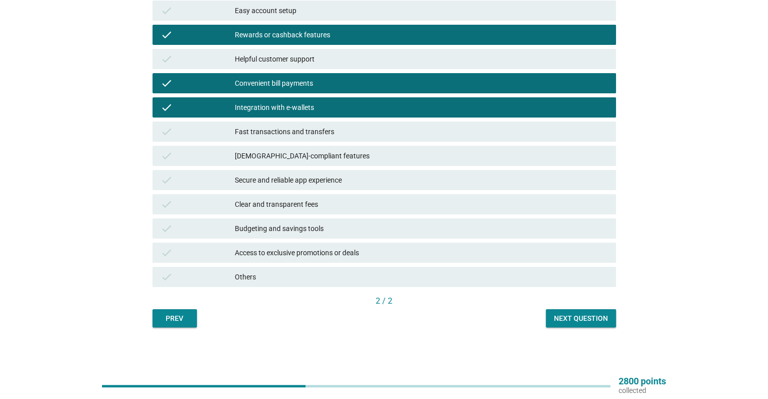
click at [595, 325] on button "Next question" at bounding box center [581, 319] width 70 height 18
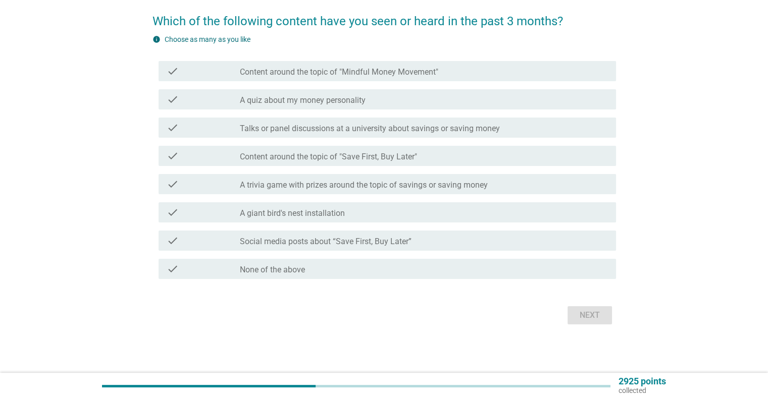
scroll to position [0, 0]
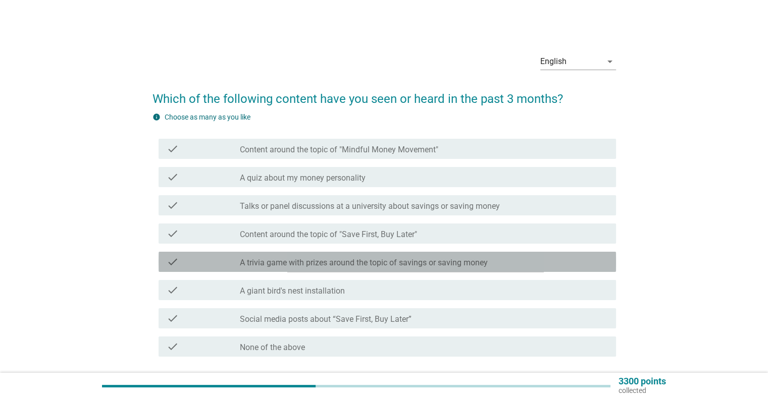
click at [429, 262] on label "A trivia game with prizes around the topic of savings or saving money" at bounding box center [364, 263] width 248 height 10
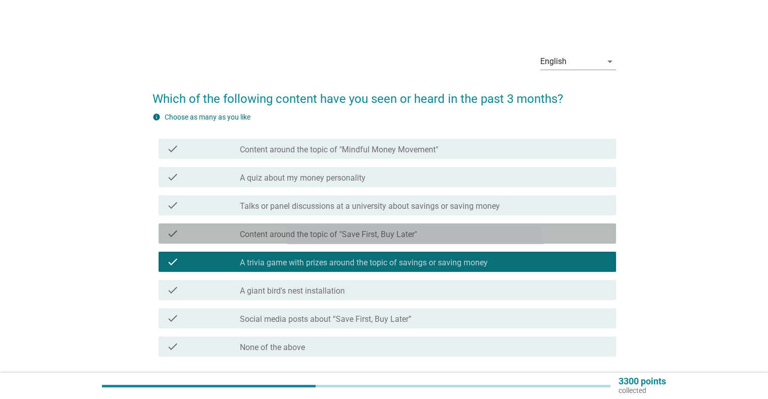
click at [432, 237] on div "check_box_outline_blank Content around the topic of "Save First, Buy Later"" at bounding box center [424, 234] width 368 height 12
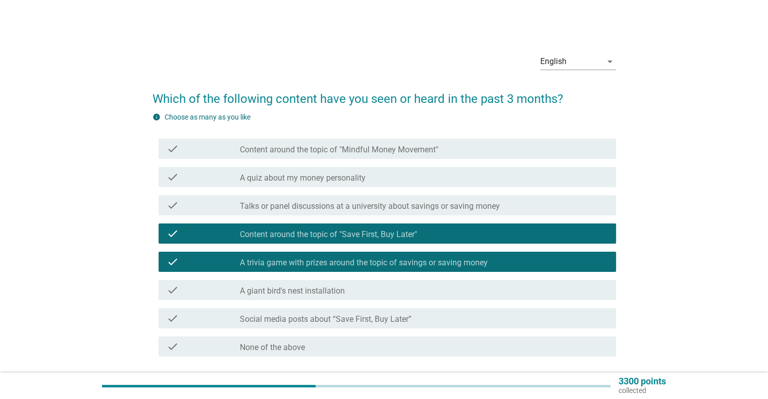
click at [427, 189] on div "check check_box_outline_blank A quiz about my money personality" at bounding box center [385, 177] width 464 height 28
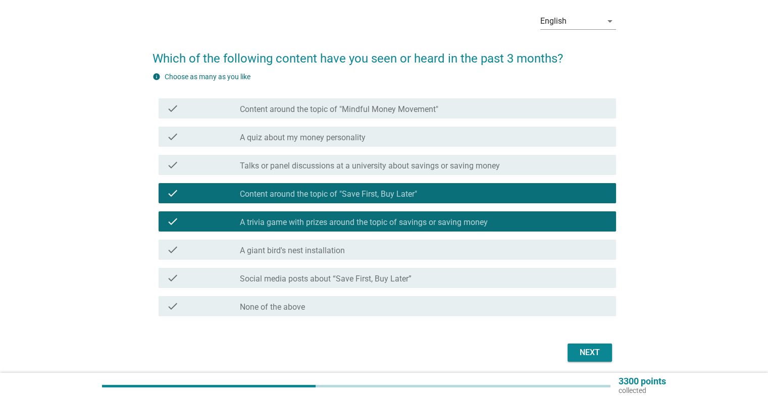
scroll to position [77, 0]
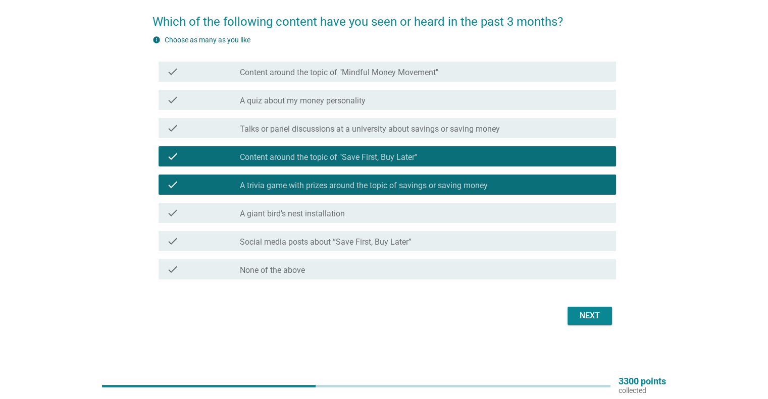
click at [612, 326] on div "Next" at bounding box center [385, 316] width 464 height 24
click at [598, 318] on div "Next" at bounding box center [590, 316] width 28 height 12
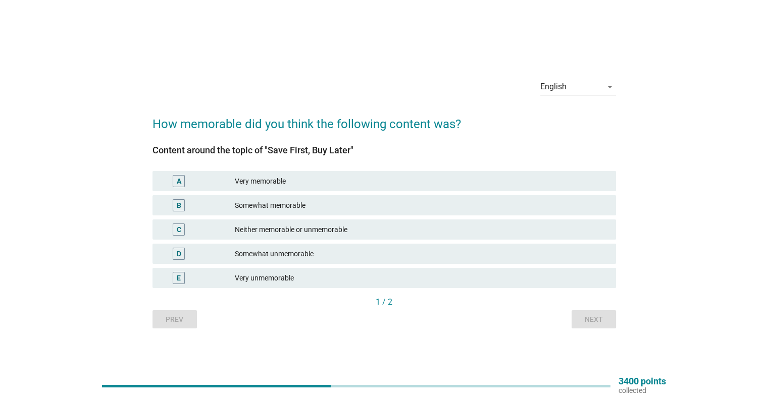
click at [457, 235] on div "Neither memorable or unmemorable" at bounding box center [421, 230] width 373 height 12
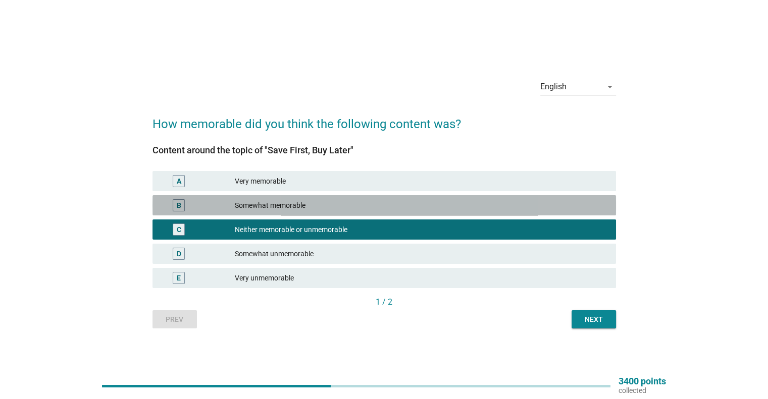
click at [473, 207] on div "Somewhat memorable" at bounding box center [421, 205] width 373 height 12
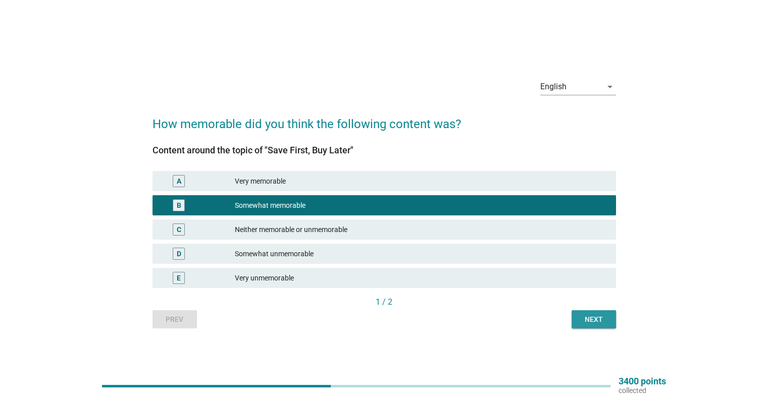
click at [582, 321] on div "Next" at bounding box center [594, 320] width 28 height 11
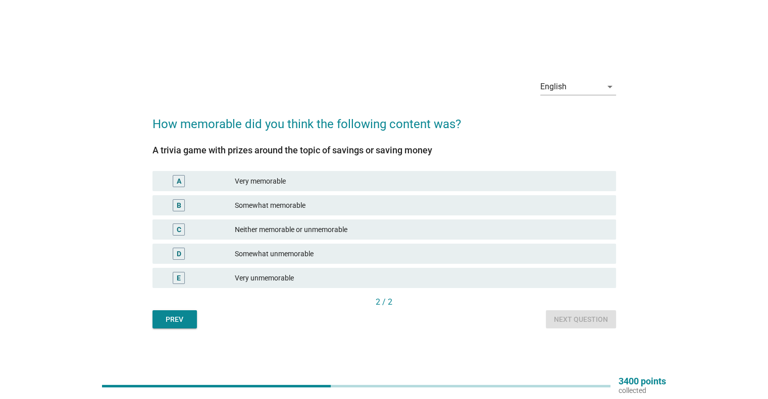
click at [483, 232] on div "Neither memorable or unmemorable" at bounding box center [421, 230] width 373 height 12
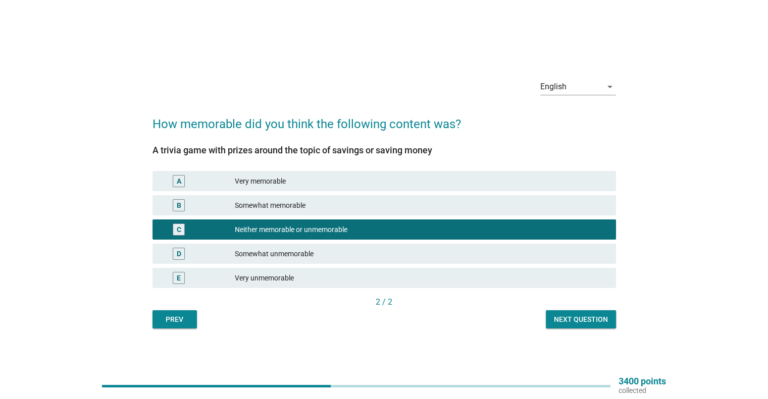
click at [582, 329] on div "English arrow_drop_down How memorable did you think the following content was? …" at bounding box center [384, 200] width 480 height 274
click at [583, 318] on div "Next question" at bounding box center [581, 320] width 54 height 11
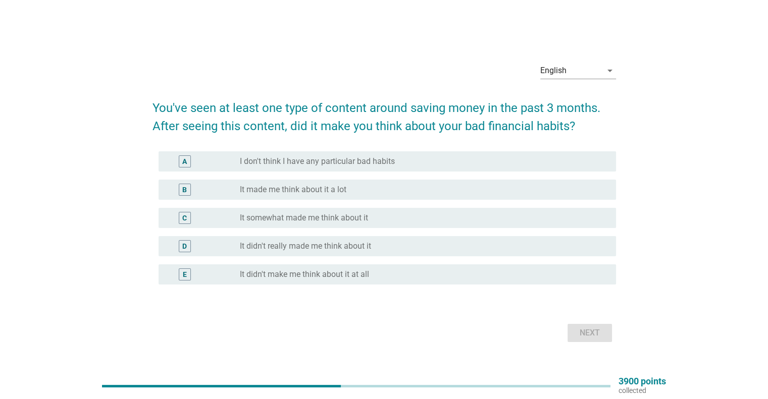
click at [487, 218] on div "radio_button_unchecked It somewhat made me think about it" at bounding box center [420, 218] width 360 height 10
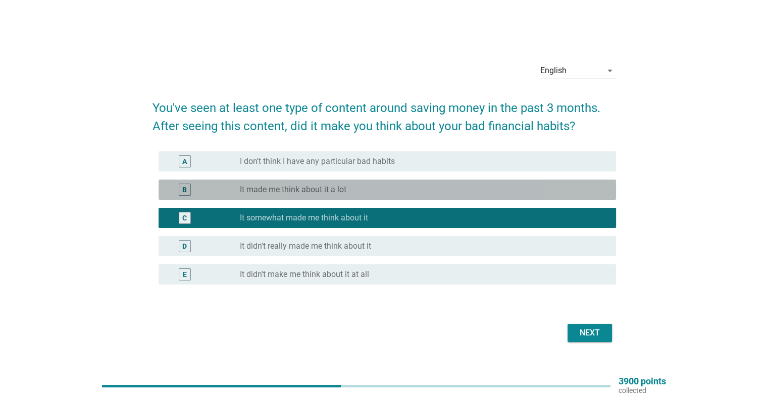
click at [493, 194] on div "radio_button_unchecked It made me think about it a lot" at bounding box center [420, 190] width 360 height 10
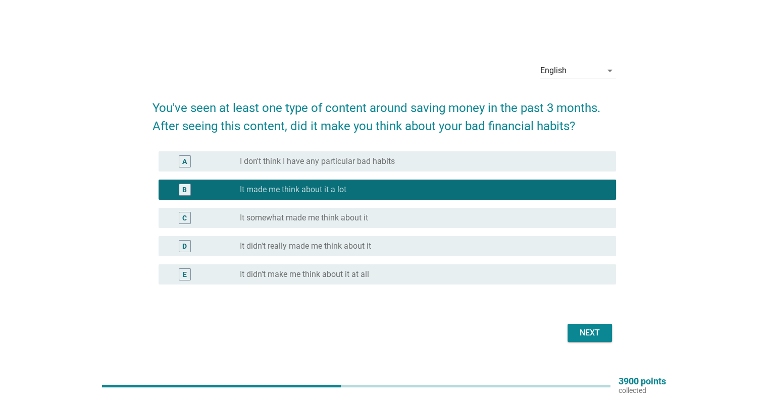
drag, startPoint x: 596, startPoint y: 320, endPoint x: 590, endPoint y: 339, distance: 20.0
click at [596, 321] on form "You've seen at least one type of content around saving money in the past 3 mont…" at bounding box center [385, 217] width 464 height 257
click at [590, 339] on button "Next" at bounding box center [590, 333] width 44 height 18
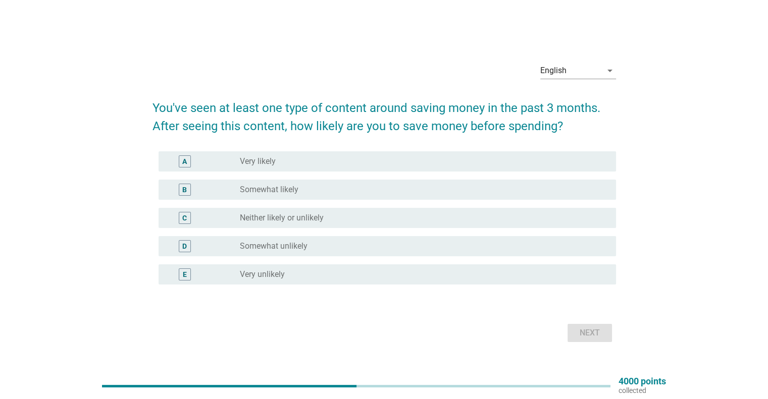
click at [457, 206] on div "C radio_button_unchecked Neither likely or unlikely" at bounding box center [385, 218] width 464 height 28
click at [469, 180] on div "B radio_button_unchecked Somewhat likely" at bounding box center [388, 190] width 458 height 20
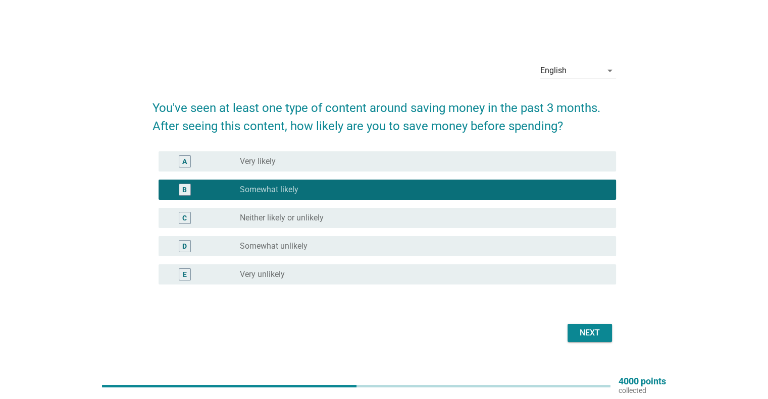
click at [595, 331] on div "Next" at bounding box center [590, 333] width 28 height 12
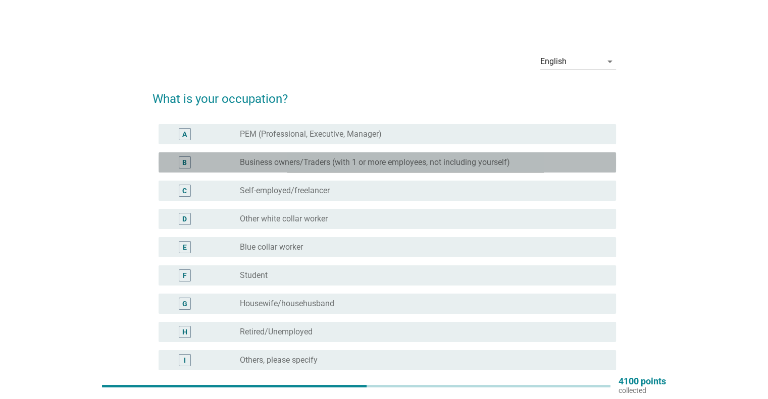
click at [379, 162] on label "Business owners/Traders (with 1 or more employees, not including yourself)" at bounding box center [375, 163] width 270 height 10
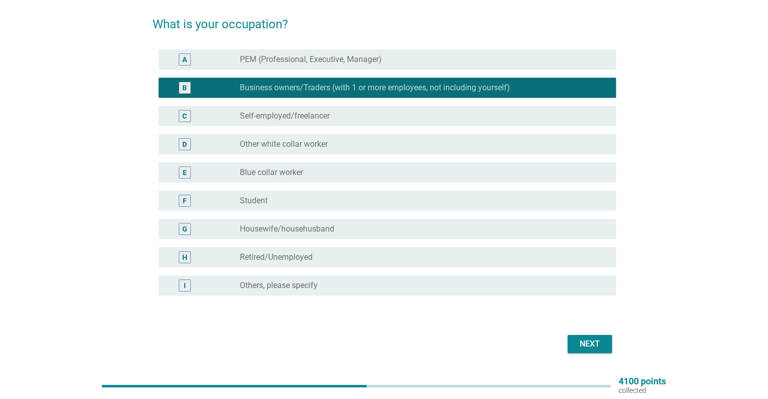
scroll to position [101, 0]
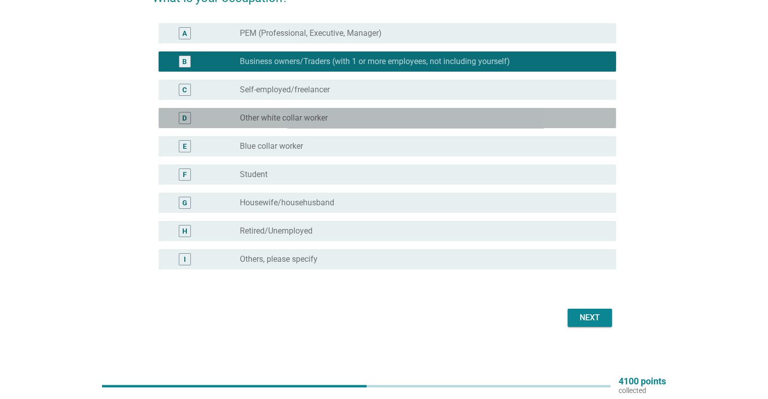
click at [334, 111] on div "D radio_button_unchecked Other white collar worker" at bounding box center [388, 118] width 458 height 20
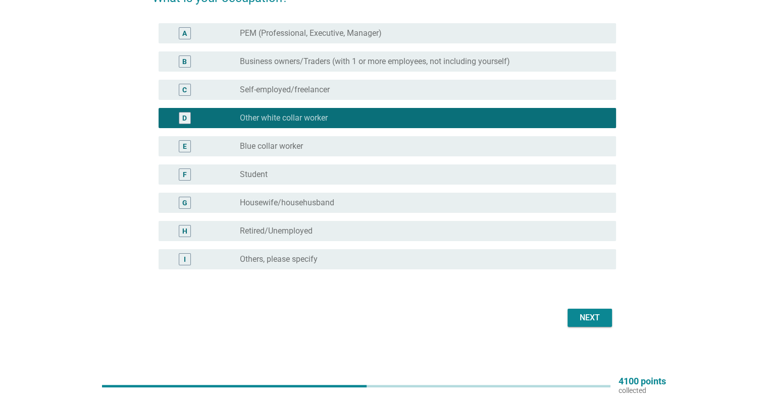
click at [348, 143] on div "radio_button_unchecked Blue collar worker" at bounding box center [420, 146] width 360 height 10
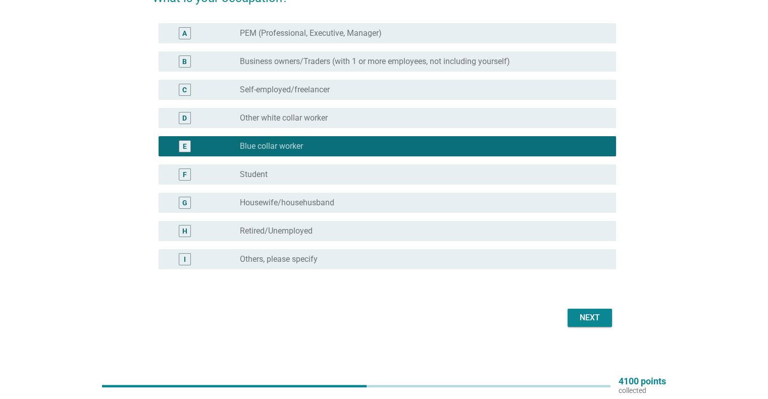
click at [363, 125] on div "D radio_button_unchecked Other white collar worker" at bounding box center [388, 118] width 458 height 20
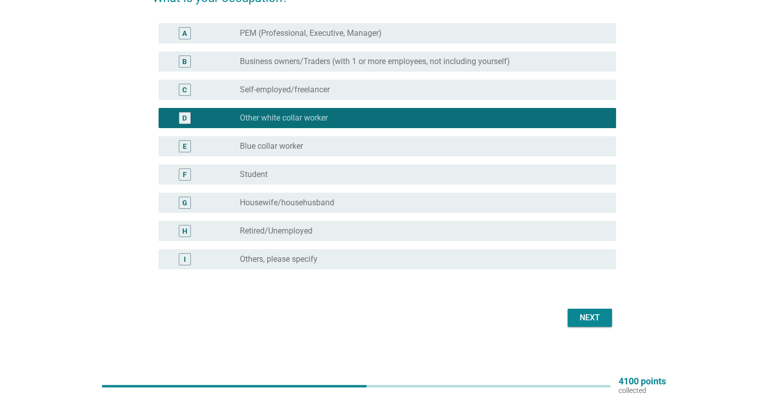
click at [587, 321] on div "Next" at bounding box center [590, 318] width 28 height 12
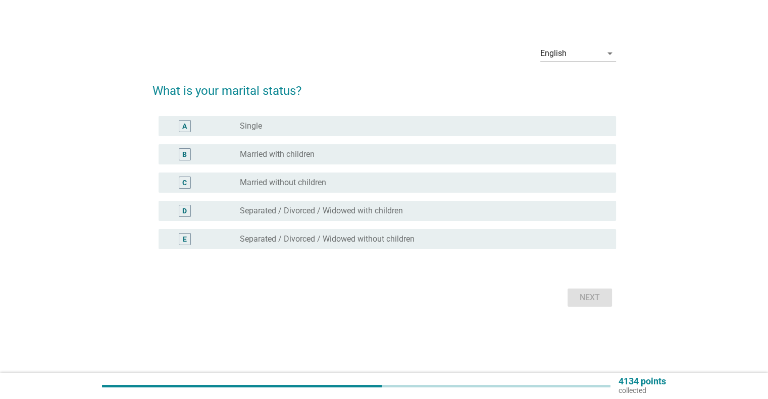
scroll to position [0, 0]
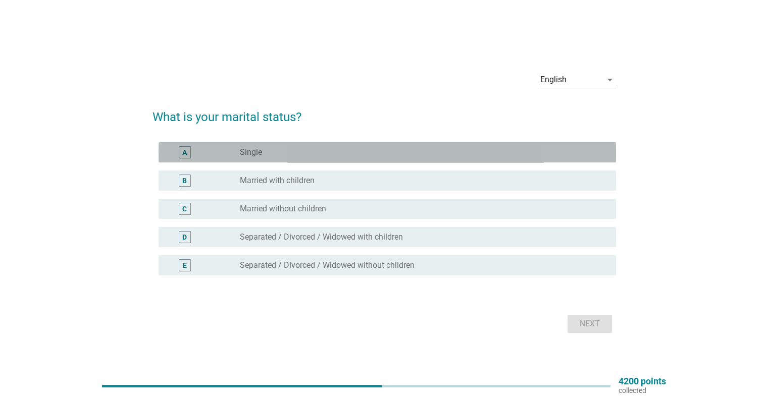
click at [400, 155] on div "radio_button_unchecked Single" at bounding box center [420, 152] width 360 height 10
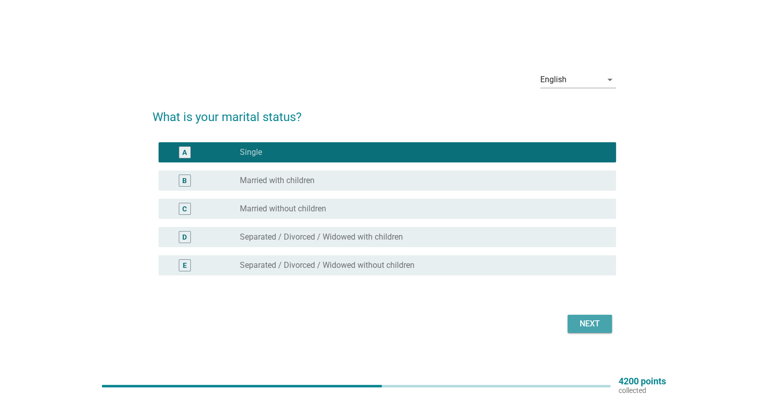
click at [583, 325] on div "Next" at bounding box center [590, 324] width 28 height 12
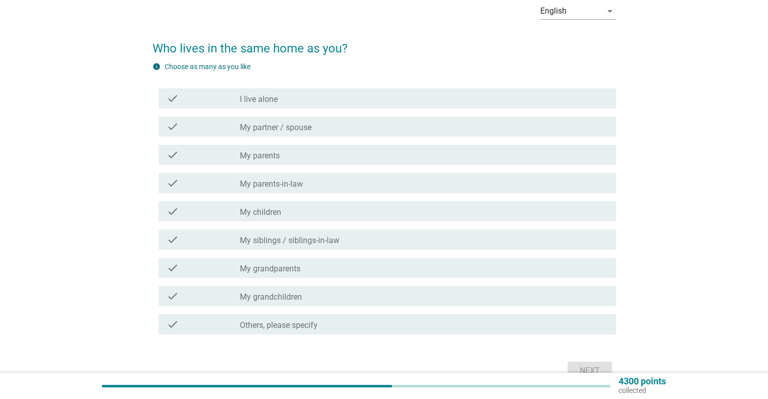
click at [377, 135] on div "check check_box_outline_blank My partner / spouse" at bounding box center [388, 127] width 458 height 20
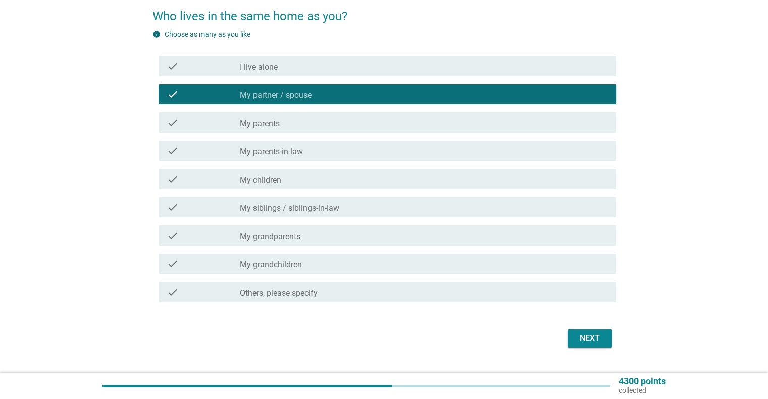
scroll to position [101, 0]
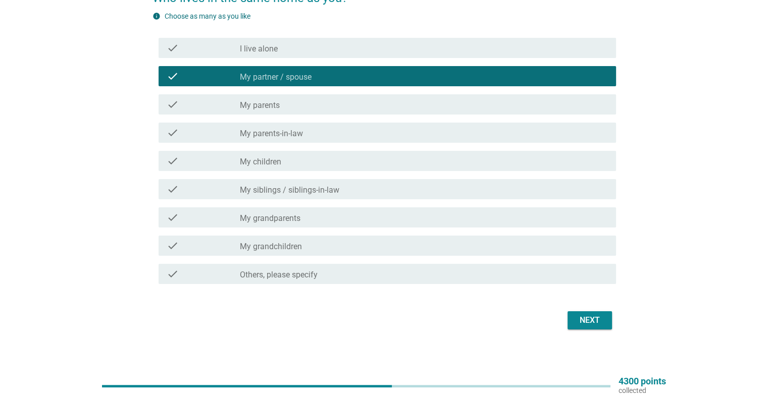
click at [605, 335] on div "English arrow_drop_down Who lives in the same home as you? info Choose as many …" at bounding box center [384, 138] width 480 height 405
click at [598, 327] on button "Next" at bounding box center [590, 321] width 44 height 18
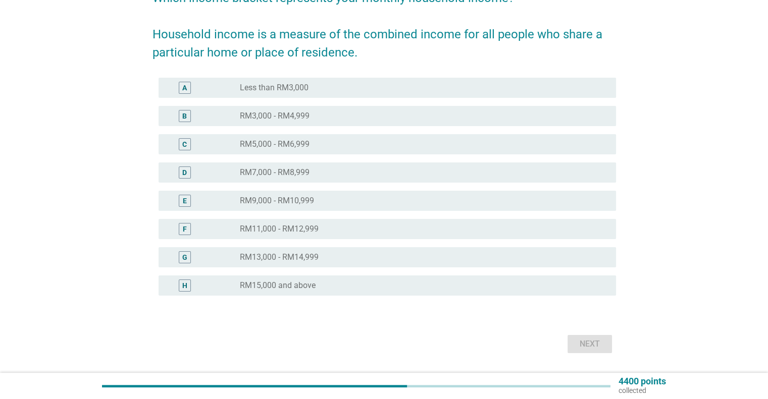
click at [373, 225] on div "radio_button_unchecked RM11,000 - RM12,999" at bounding box center [420, 229] width 360 height 10
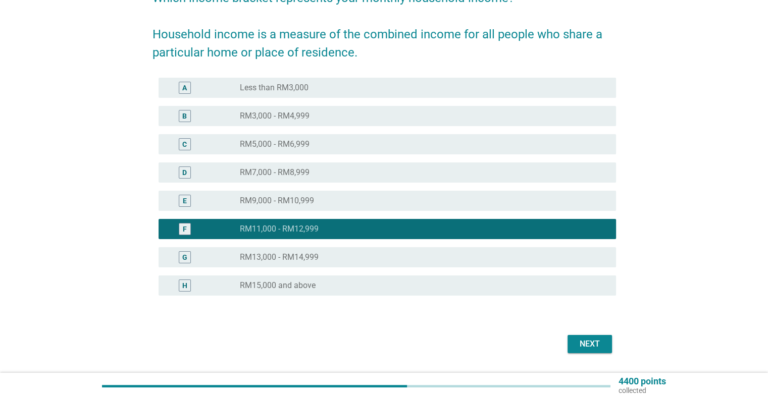
click at [583, 342] on div "Next" at bounding box center [590, 344] width 28 height 12
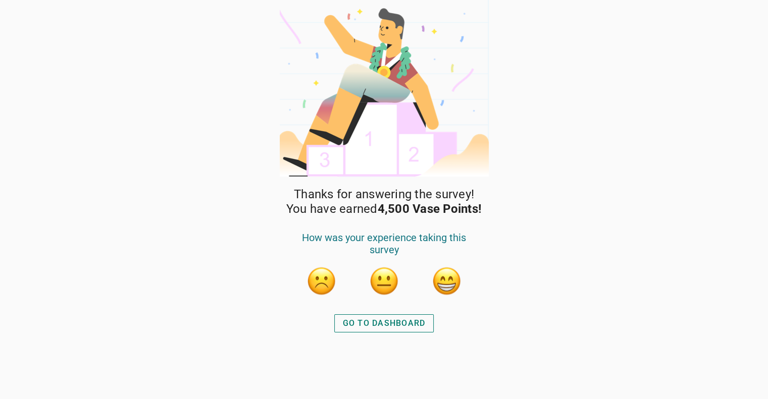
click at [392, 325] on div "GO TO DASHBOARD" at bounding box center [384, 324] width 83 height 12
